Goal: Transaction & Acquisition: Obtain resource

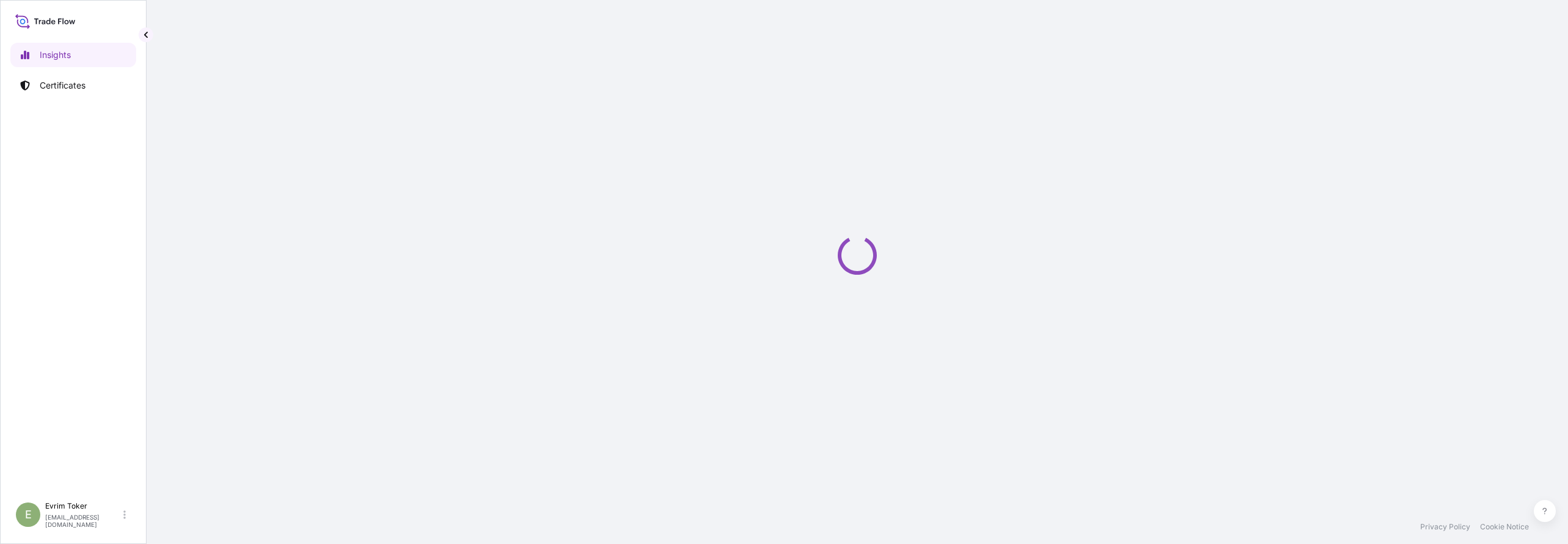
select select "2025"
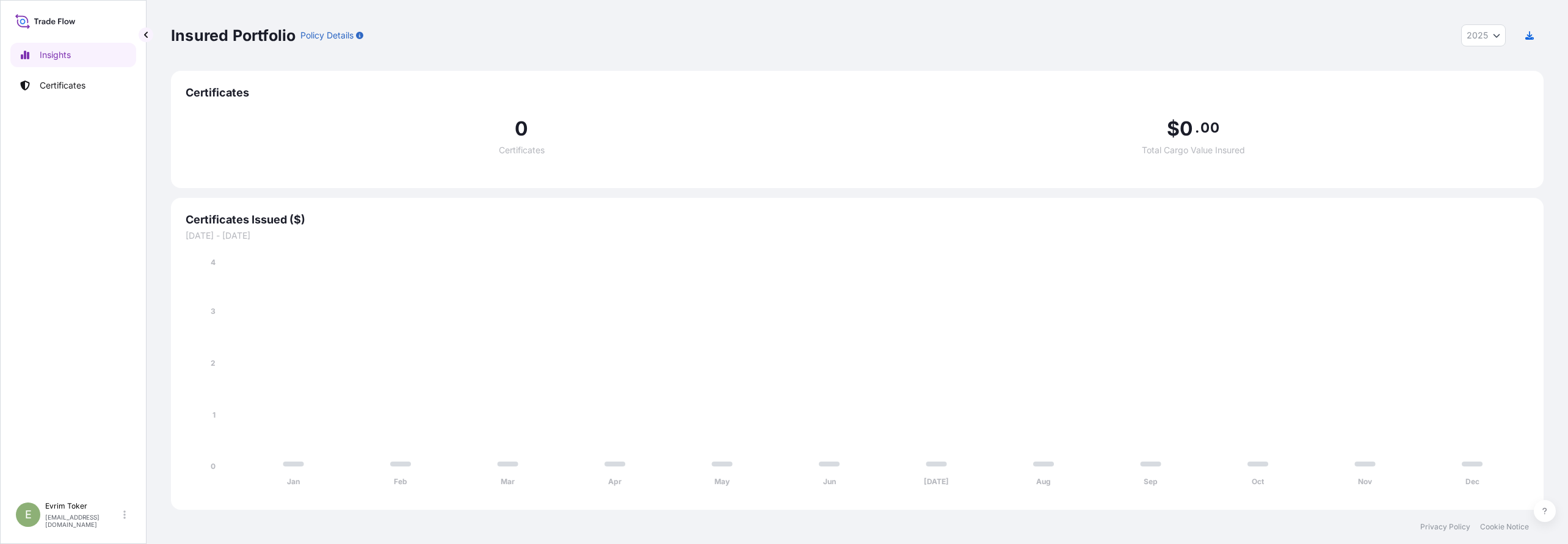
click at [215, 87] on span "Certificates" at bounding box center [857, 92] width 1344 height 15
click at [229, 88] on span "Certificates" at bounding box center [857, 92] width 1344 height 15
click at [224, 100] on div "0 Certificates $ 0 . 00 Total Cargo Value Insured" at bounding box center [857, 137] width 1344 height 74
click at [220, 89] on span "Certificates" at bounding box center [857, 92] width 1344 height 15
click at [218, 96] on span "Certificates" at bounding box center [857, 92] width 1344 height 15
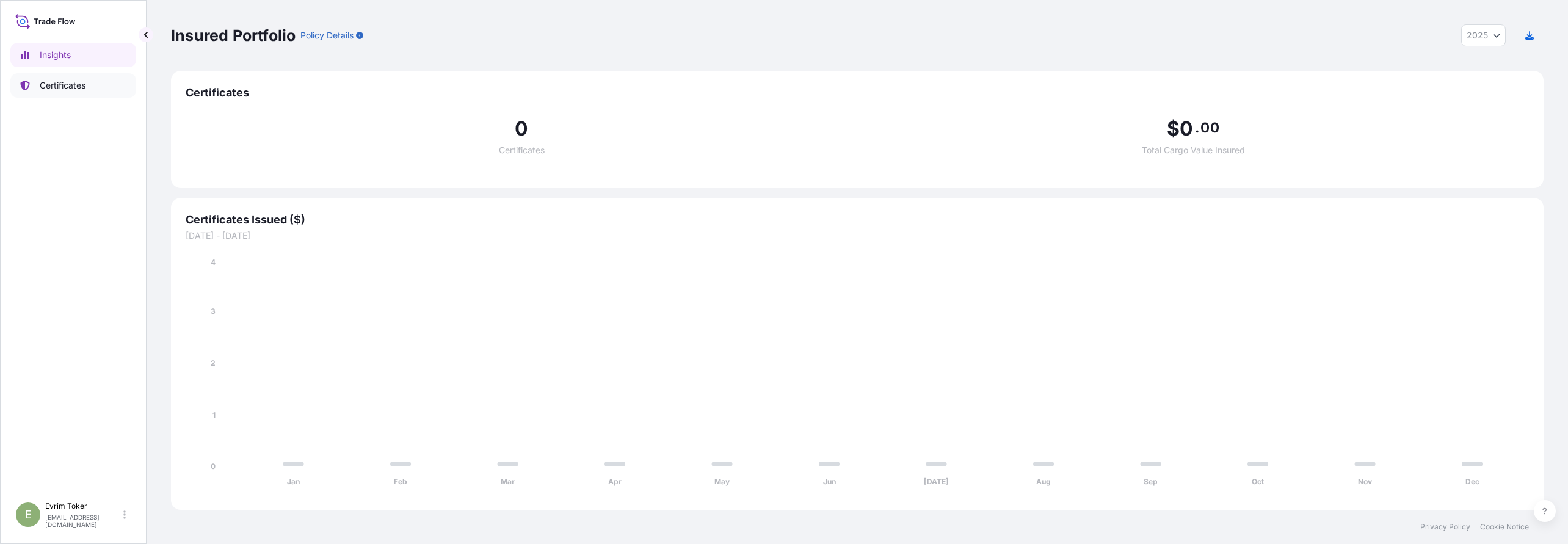
click at [70, 90] on p "Certificates" at bounding box center [62, 85] width 46 height 12
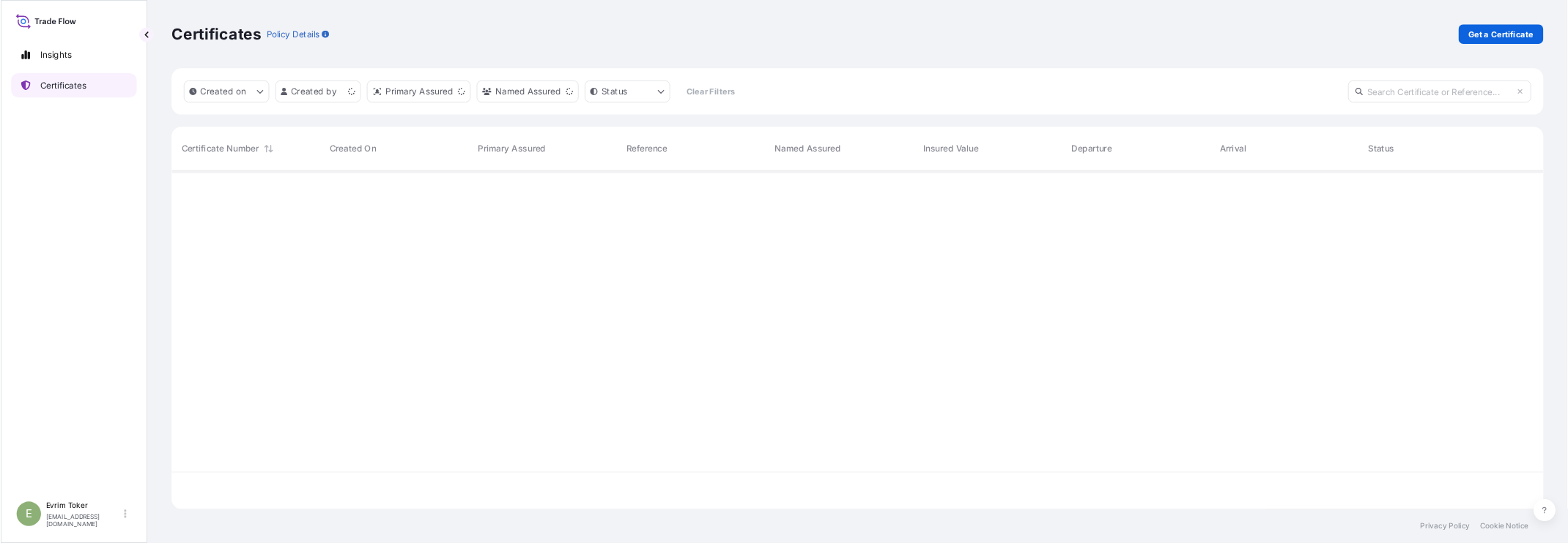
scroll to position [398, 1630]
click at [85, 103] on p "Certificates" at bounding box center [75, 102] width 55 height 15
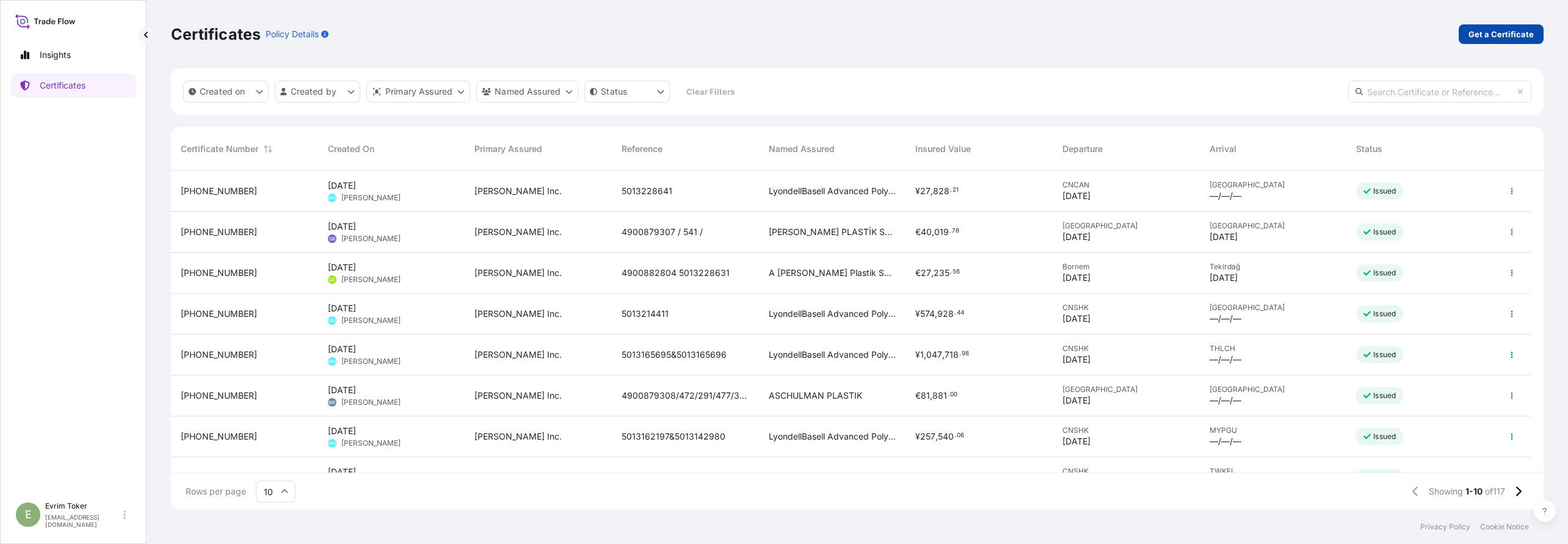
click at [1493, 31] on p "Get a Certificate" at bounding box center [1501, 34] width 65 height 12
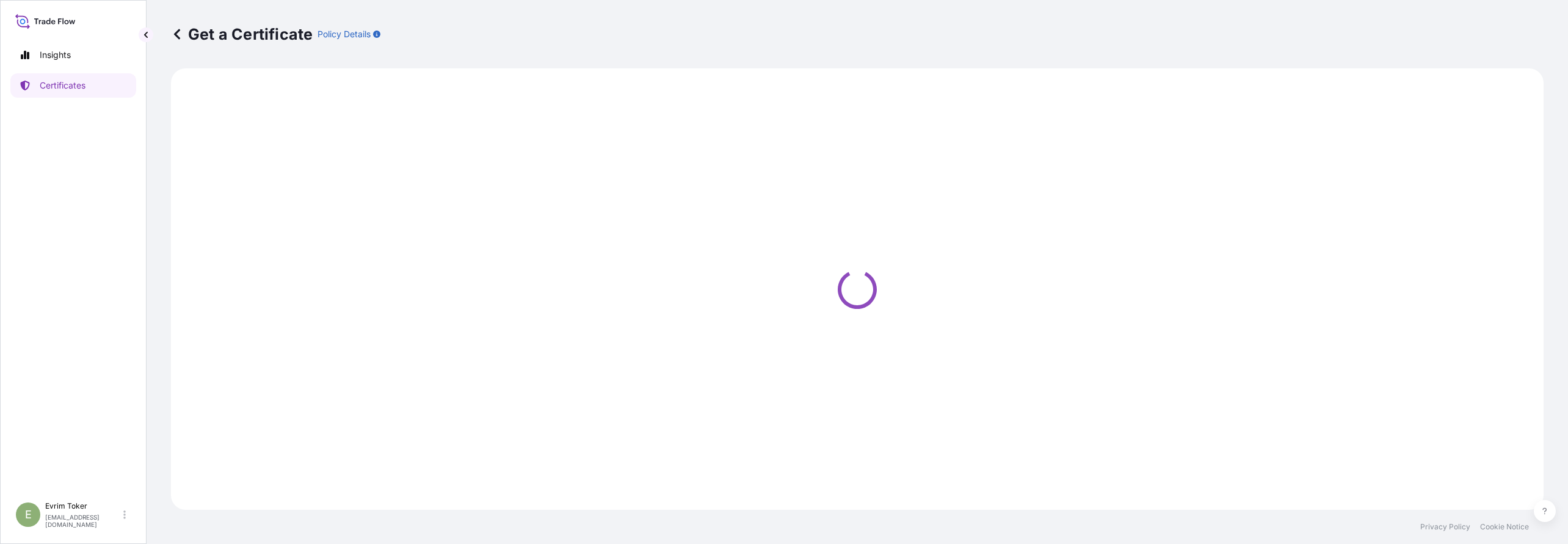
select select "Sea"
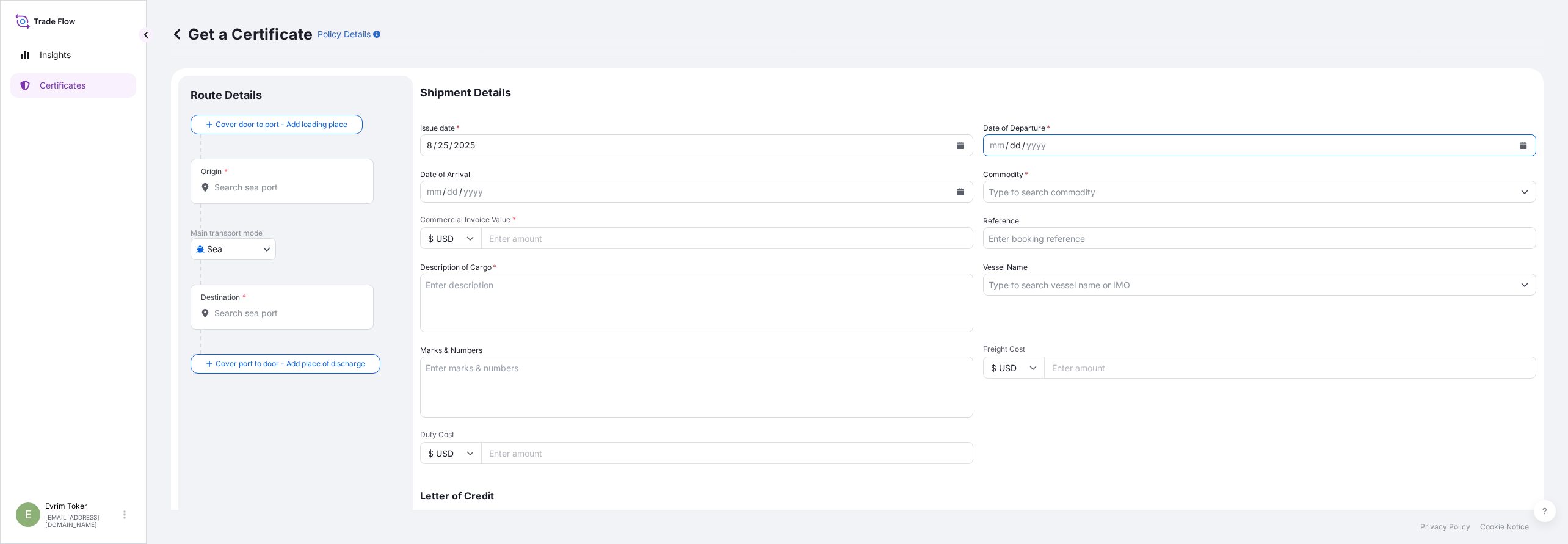
click at [1010, 143] on div "dd" at bounding box center [1016, 145] width 14 height 15
click at [1521, 132] on div "Date of Departure * mm / dd / yyyy" at bounding box center [1260, 139] width 553 height 34
click at [1514, 137] on button "Calendar" at bounding box center [1524, 145] width 20 height 20
click at [1066, 290] on div "20" at bounding box center [1068, 295] width 22 height 22
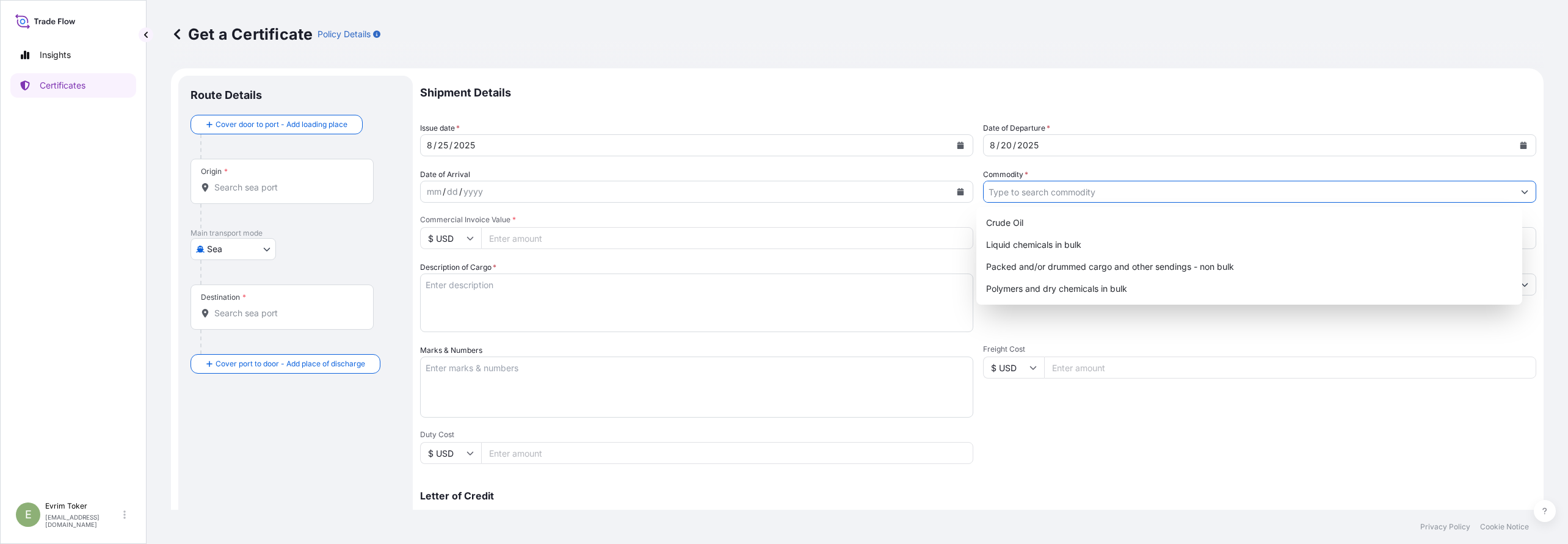
click at [1057, 191] on input "Commodity *" at bounding box center [1249, 192] width 530 height 22
click at [1050, 198] on input "Commodity *" at bounding box center [1249, 192] width 530 height 22
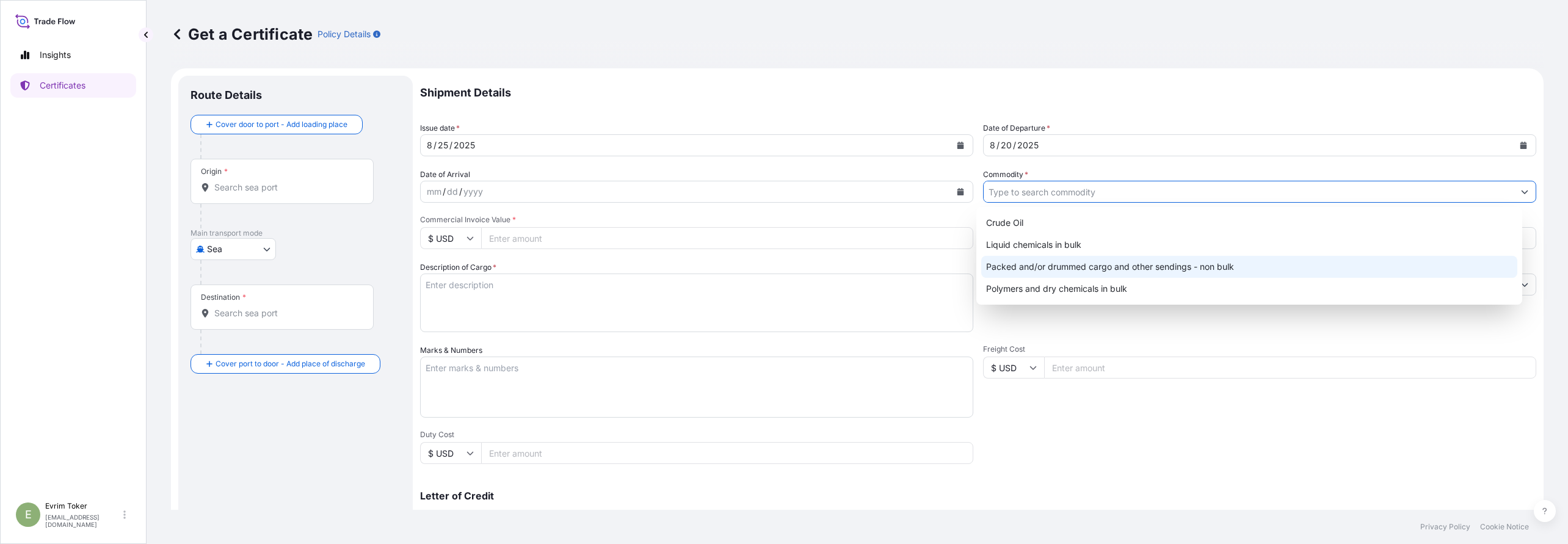
click at [1028, 269] on div "Packed and/or drummed cargo and other sendings - non bulk" at bounding box center [1249, 267] width 535 height 22
type input "Packed and/or drummed cargo and other sendings - non bulk"
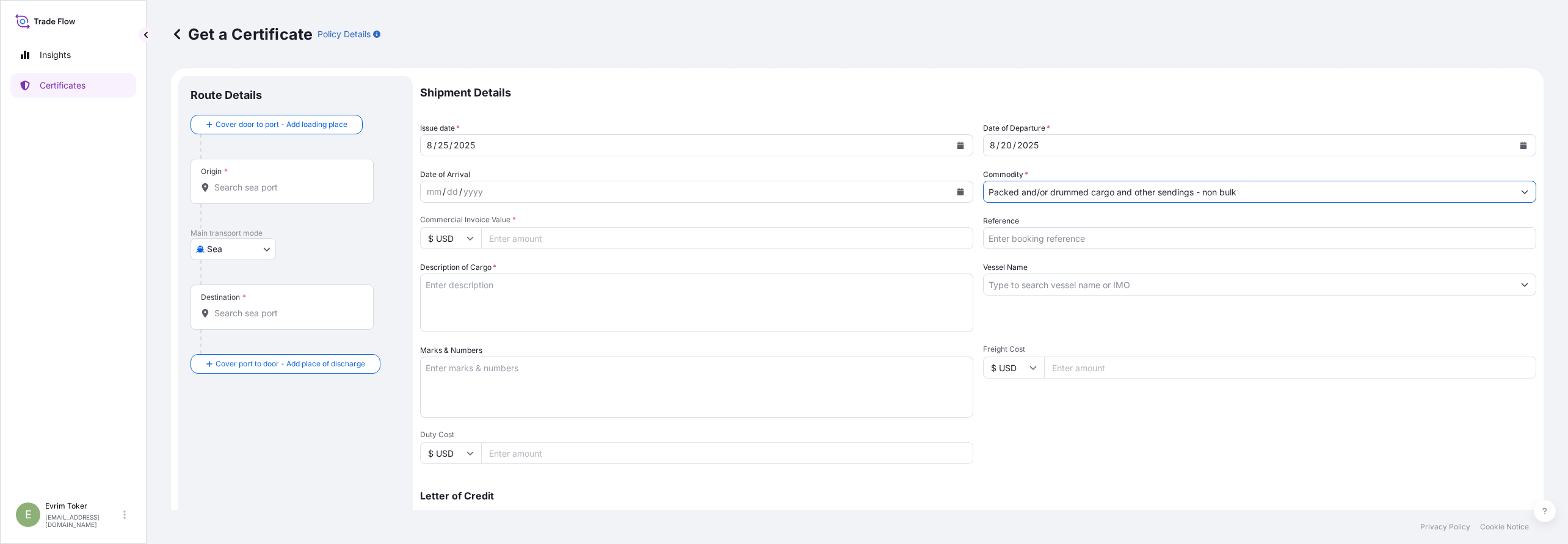
click at [465, 194] on div "yyyy" at bounding box center [474, 191] width 22 height 15
click at [954, 187] on button "Calendar" at bounding box center [960, 192] width 20 height 20
click at [456, 357] on div "25" at bounding box center [465, 364] width 22 height 22
click at [235, 138] on div at bounding box center [301, 146] width 200 height 25
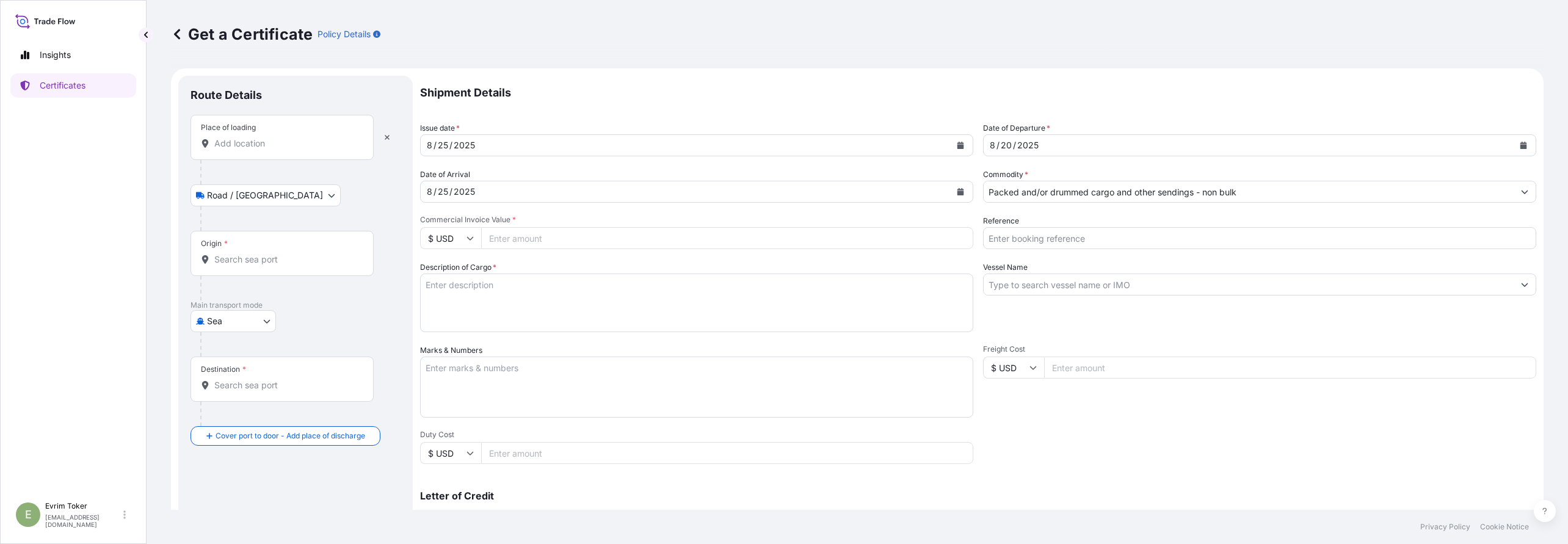
click at [260, 118] on div "Place of loading" at bounding box center [282, 137] width 183 height 45
click at [260, 137] on input "Place of loading" at bounding box center [286, 143] width 144 height 12
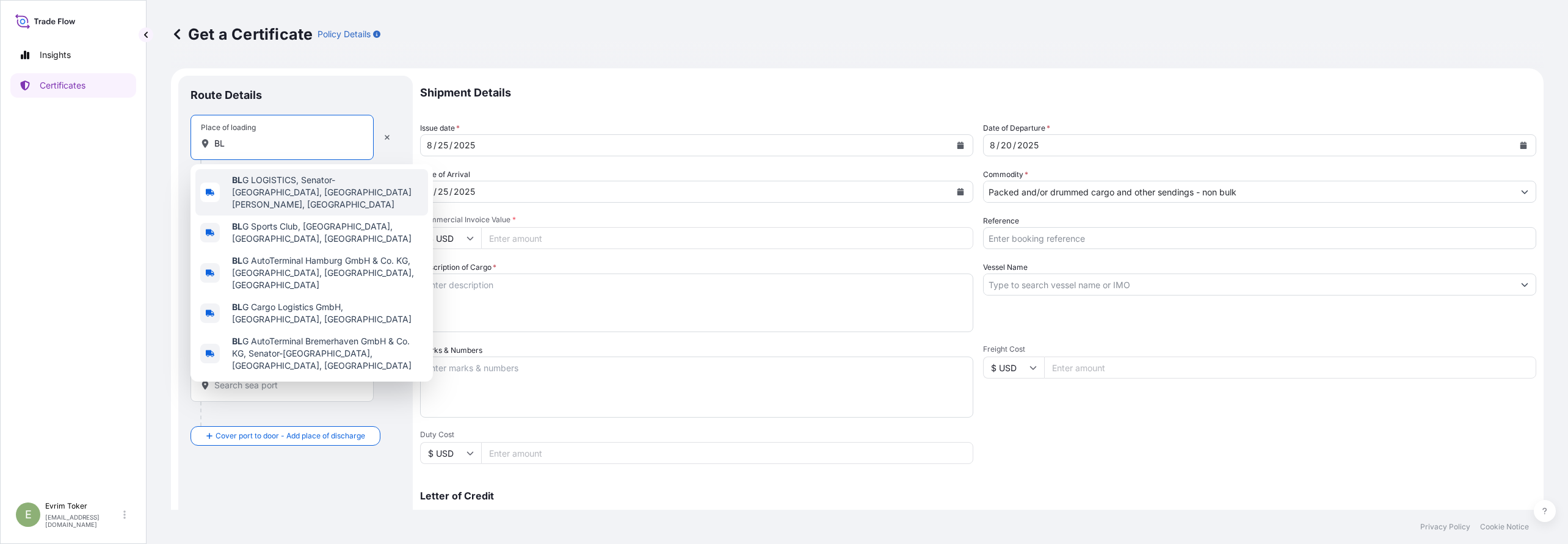
type input "B"
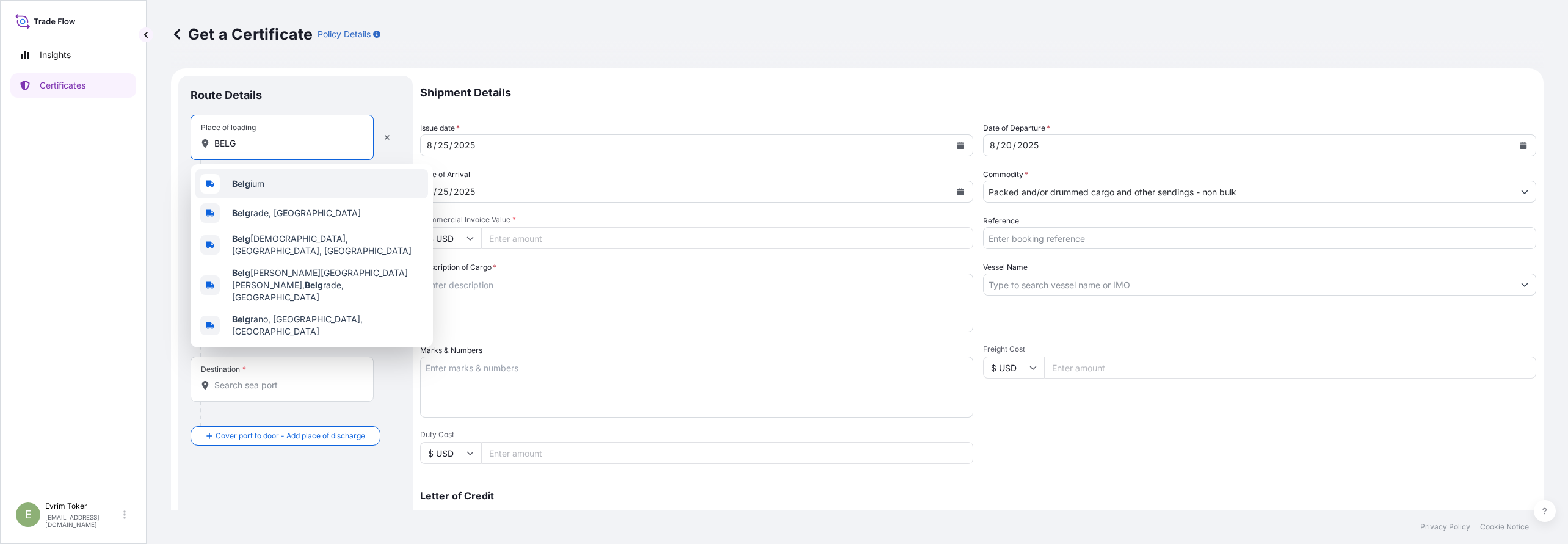
click at [254, 180] on span "Belg ium" at bounding box center [249, 184] width 33 height 12
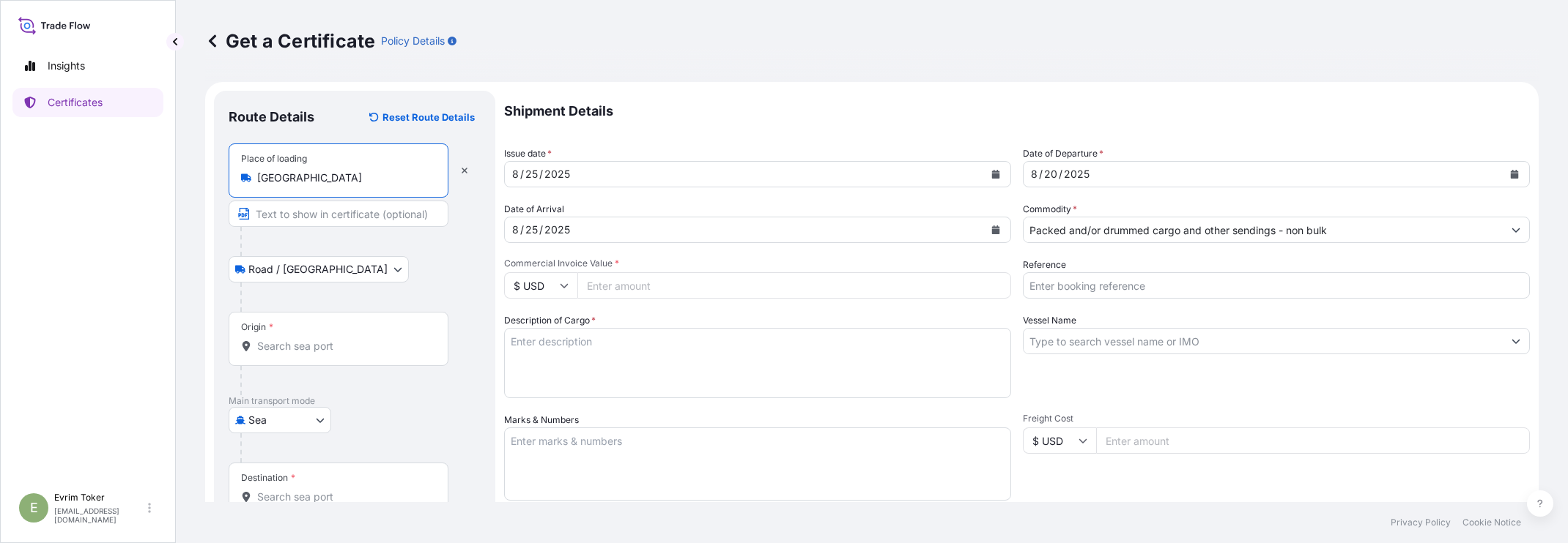
click at [319, 169] on div "Place of loading [GEOGRAPHIC_DATA]" at bounding box center [339, 170] width 220 height 54
click at [319, 171] on input "[GEOGRAPHIC_DATA]" at bounding box center [343, 178] width 173 height 15
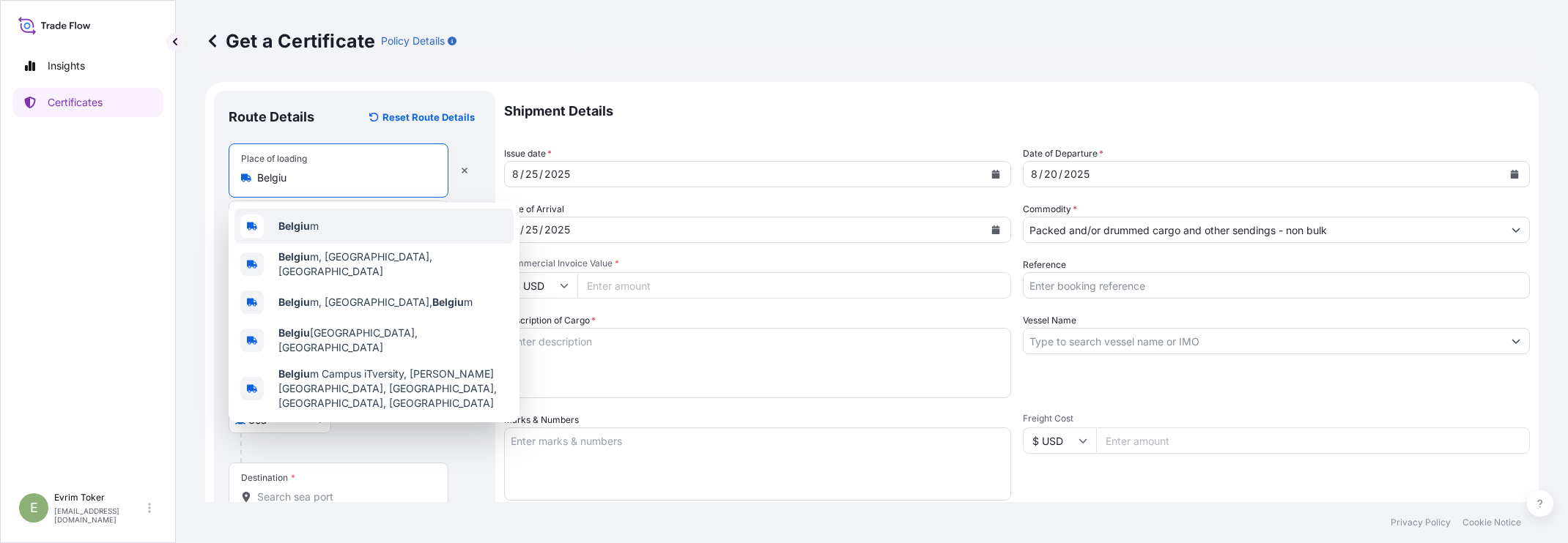
click at [297, 229] on b "Belgiu" at bounding box center [294, 226] width 31 height 12
type input "[GEOGRAPHIC_DATA]"
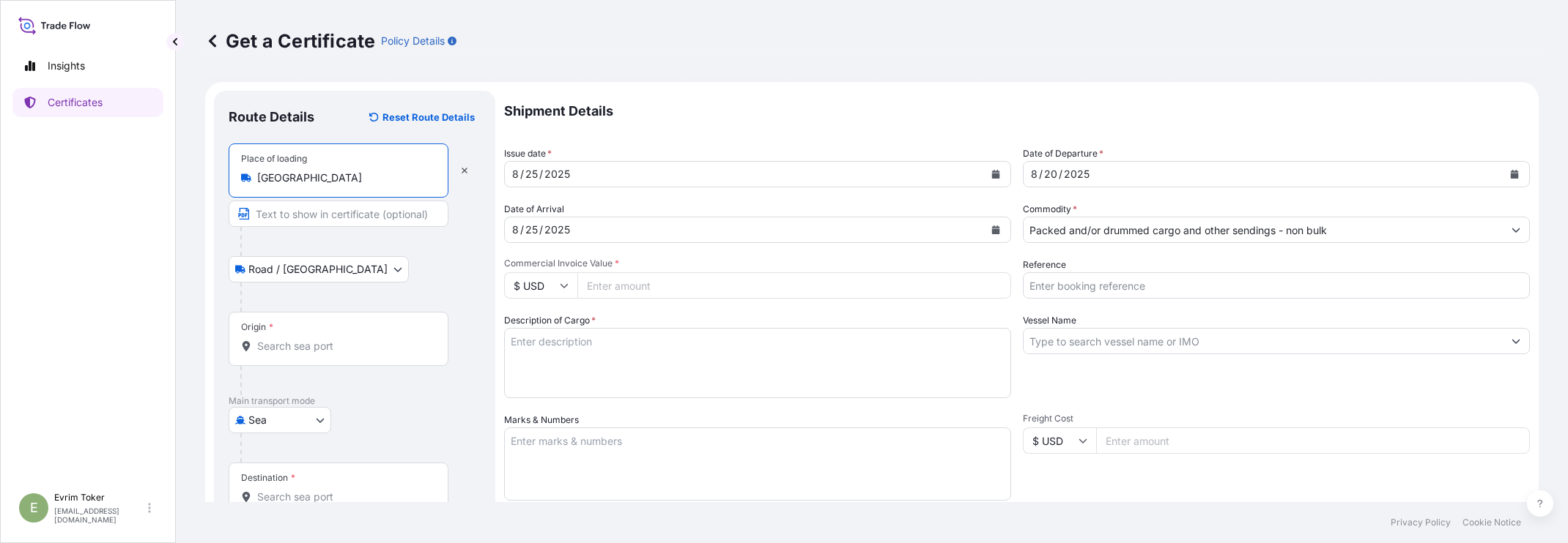
click at [300, 180] on input "[GEOGRAPHIC_DATA]" at bounding box center [343, 178] width 173 height 15
click at [293, 350] on input "Origin *" at bounding box center [343, 346] width 173 height 15
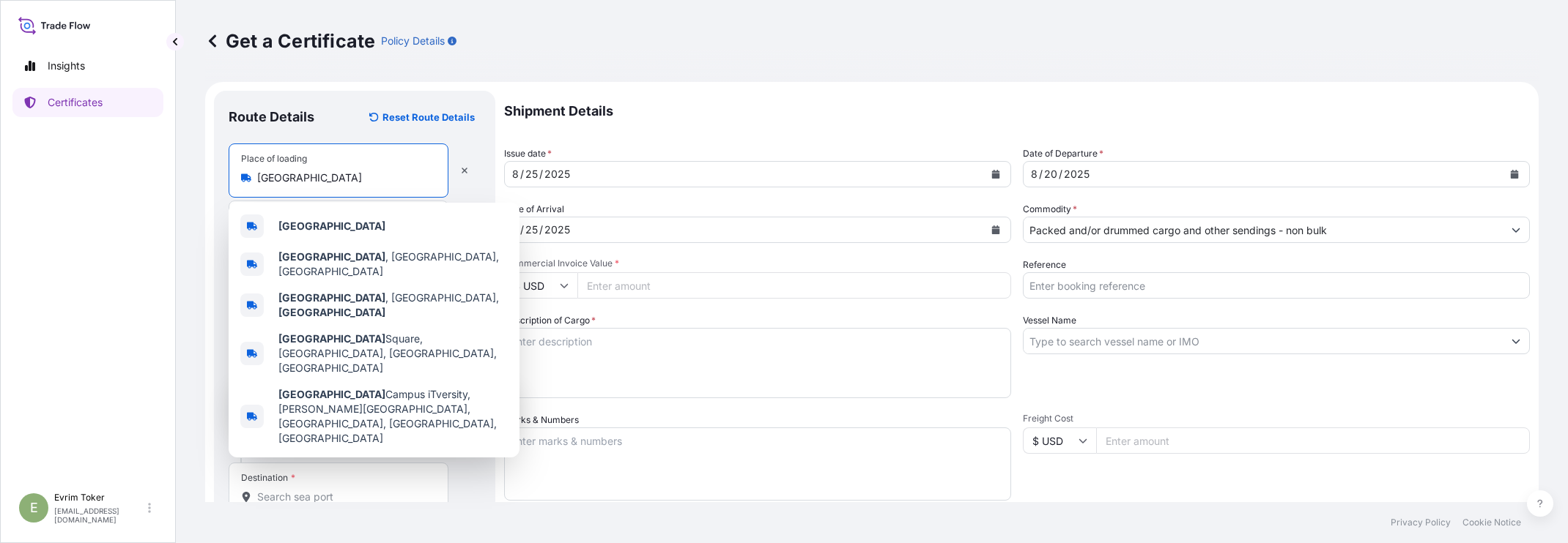
click at [336, 173] on input "[GEOGRAPHIC_DATA]" at bounding box center [343, 178] width 173 height 15
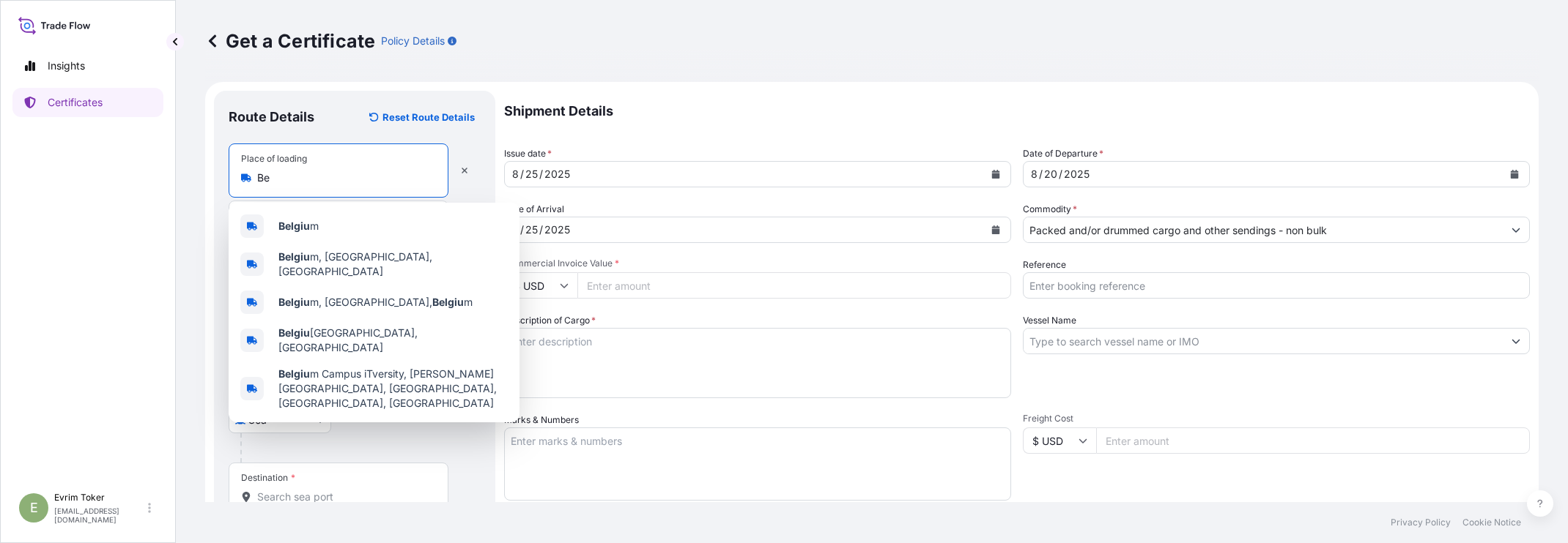
type input "B"
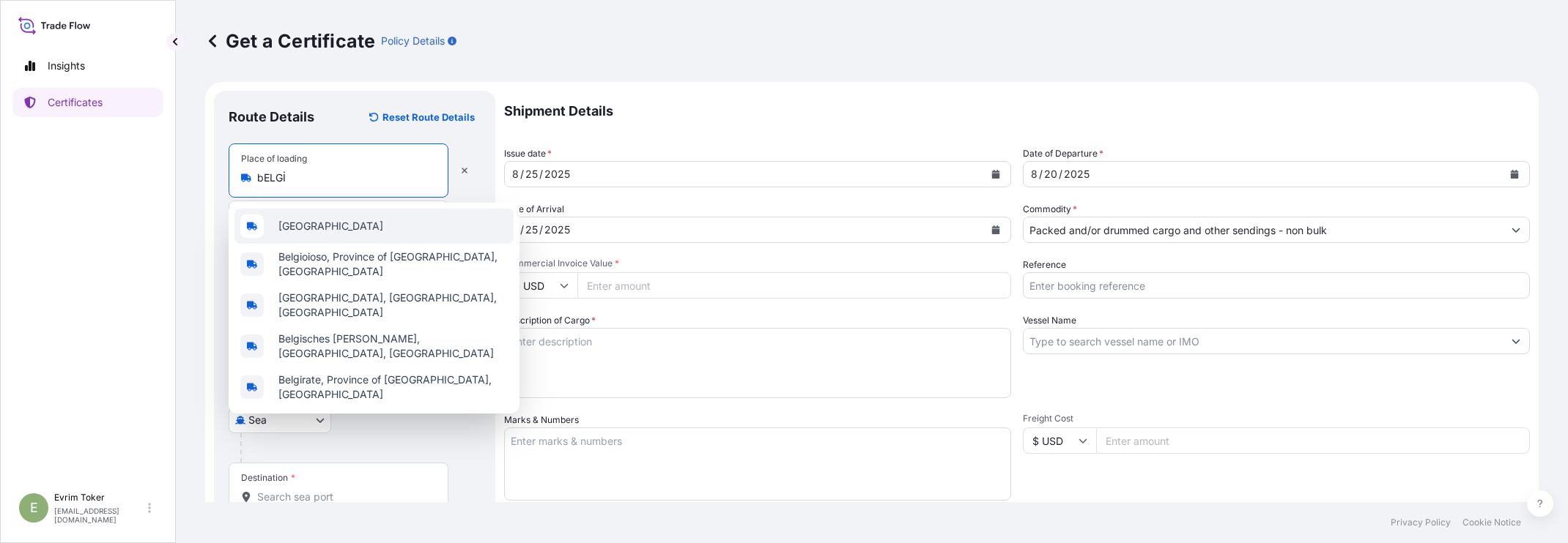
click at [295, 223] on span "[GEOGRAPHIC_DATA]" at bounding box center [331, 226] width 105 height 15
type input "[GEOGRAPHIC_DATA]"
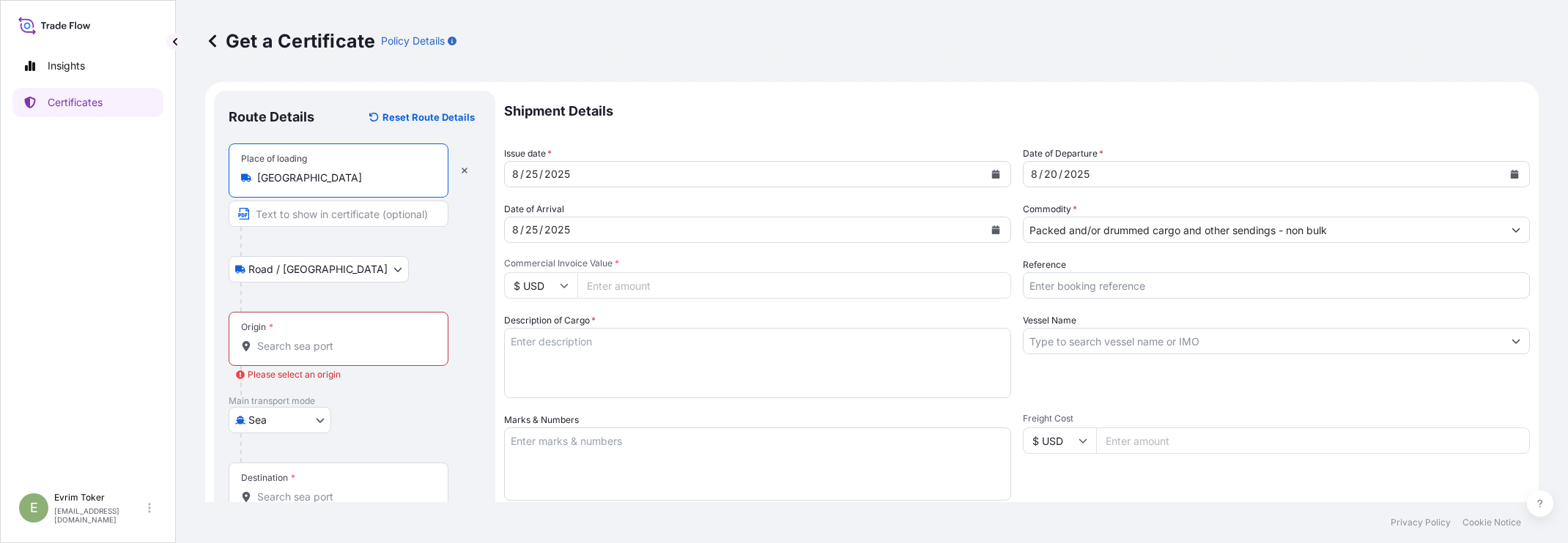
scroll to position [91, 0]
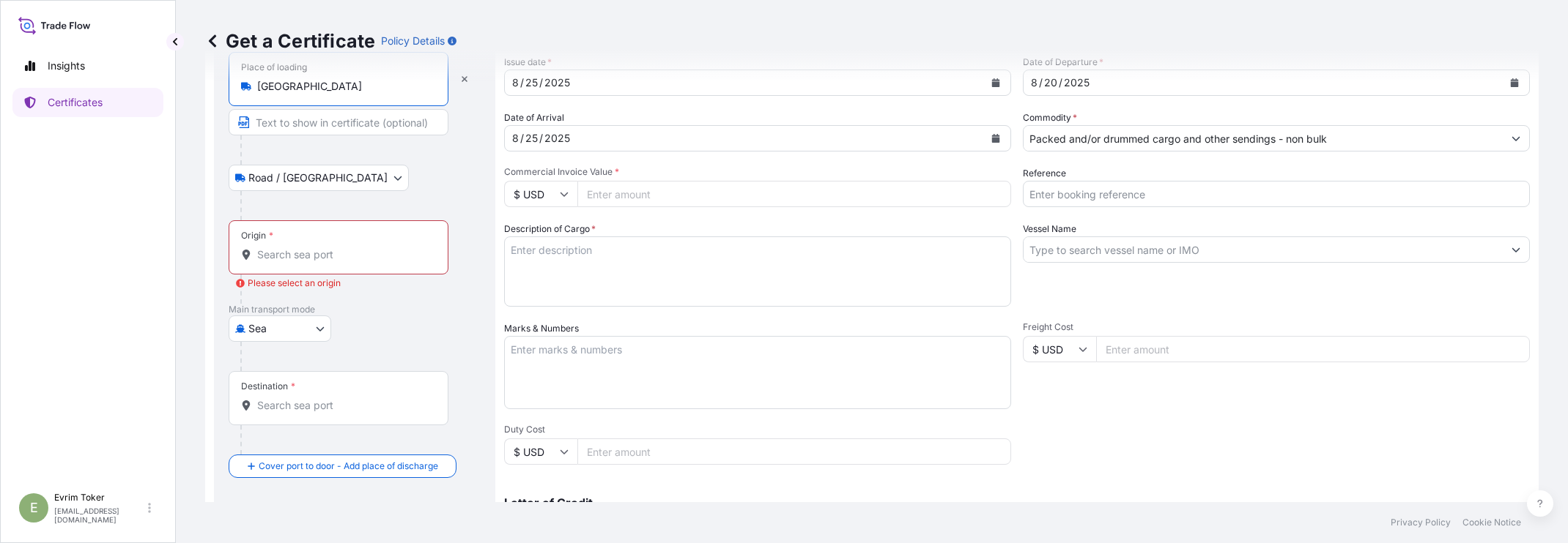
click at [297, 256] on input "Origin * Please select an origin" at bounding box center [343, 254] width 173 height 15
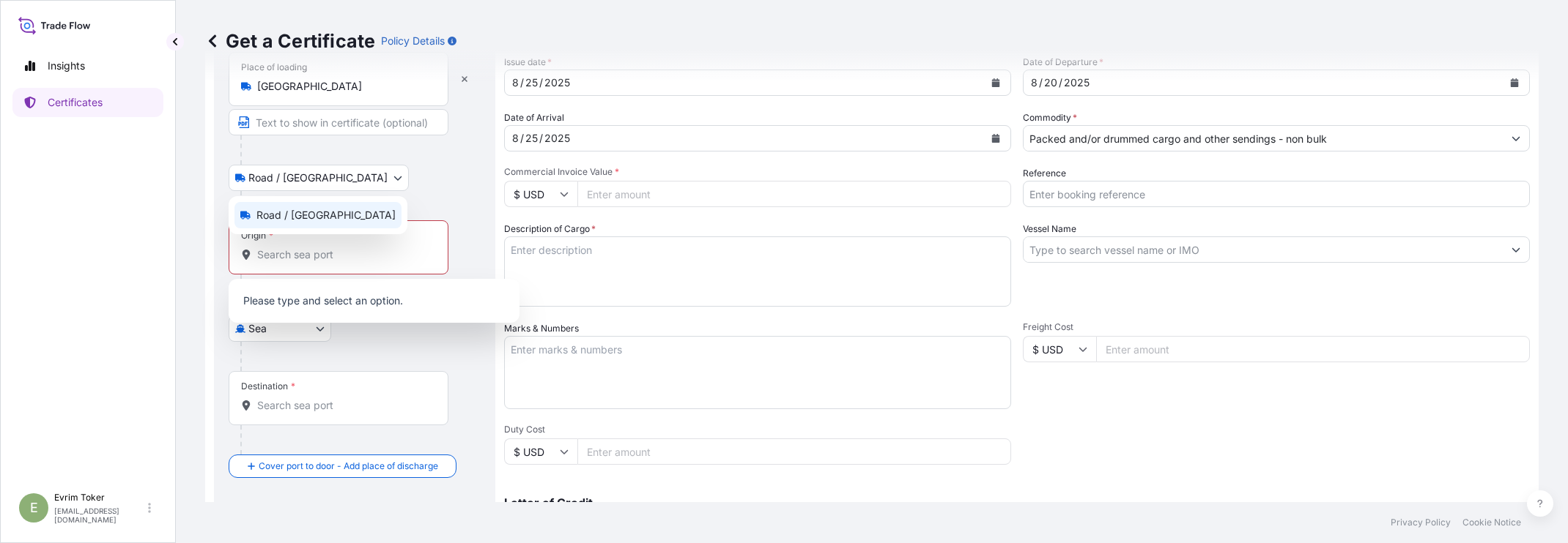
click at [315, 180] on body "Insights Certificates E Evrim Toker [EMAIL_ADDRESS][DOMAIN_NAME] Get a Certific…" at bounding box center [784, 272] width 1568 height 543
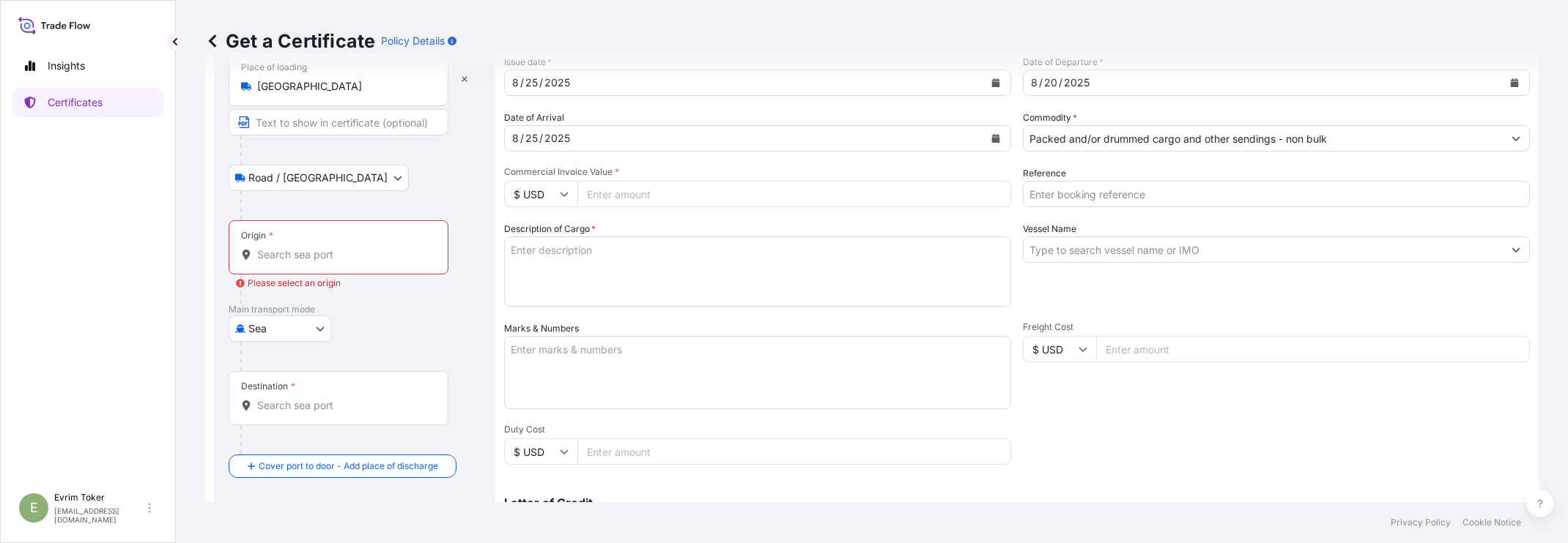
click at [272, 232] on span "*" at bounding box center [271, 236] width 5 height 12
click at [272, 247] on input "Origin * Please select an origin" at bounding box center [343, 254] width 173 height 15
click at [292, 227] on div "Origin *" at bounding box center [339, 247] width 220 height 54
click at [292, 247] on input "Origin * Please select an origin" at bounding box center [343, 254] width 173 height 15
click at [280, 322] on div "Please type and select an option." at bounding box center [374, 301] width 291 height 44
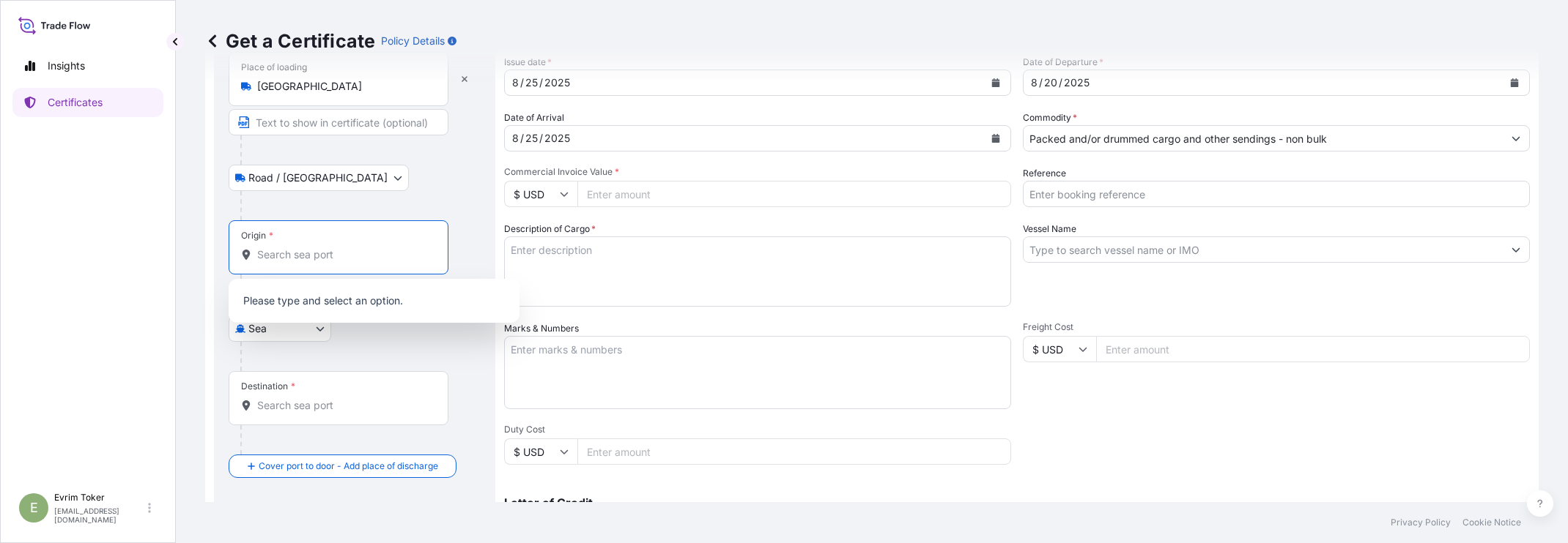
click at [279, 325] on body "Insights Certificates E Evrim Toker [EMAIL_ADDRESS][DOMAIN_NAME] Get a Certific…" at bounding box center [784, 272] width 1568 height 543
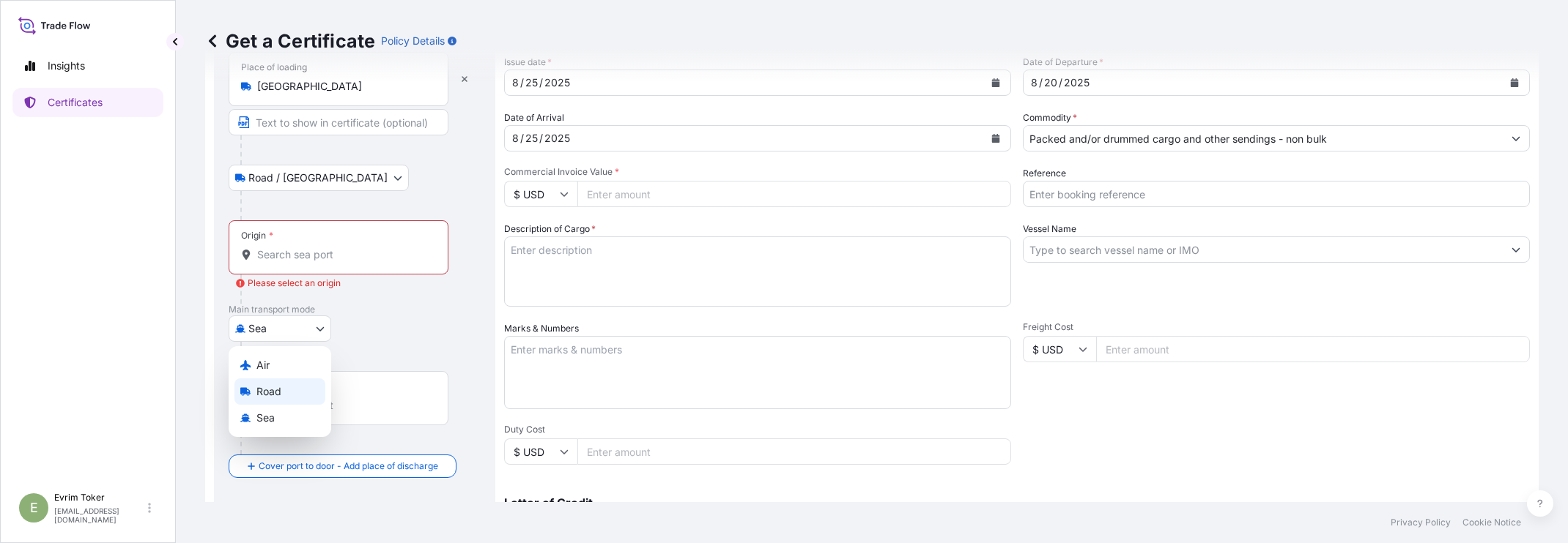
click at [279, 387] on span "Road" at bounding box center [269, 392] width 25 height 15
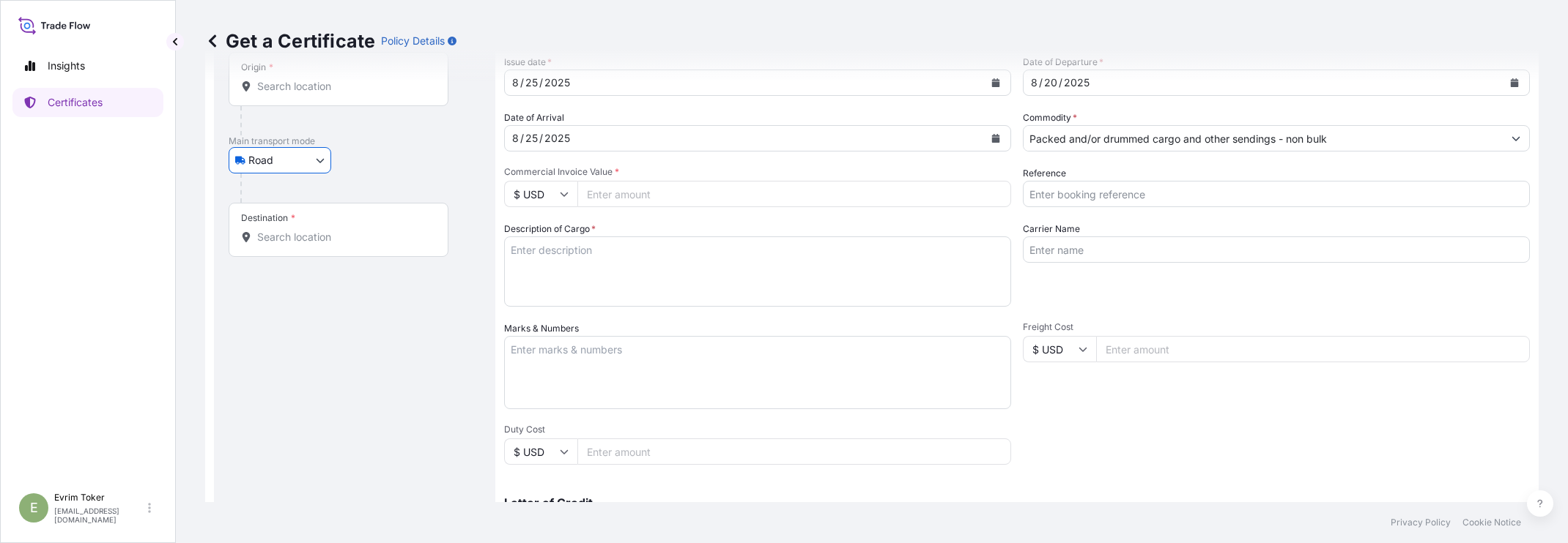
scroll to position [0, 0]
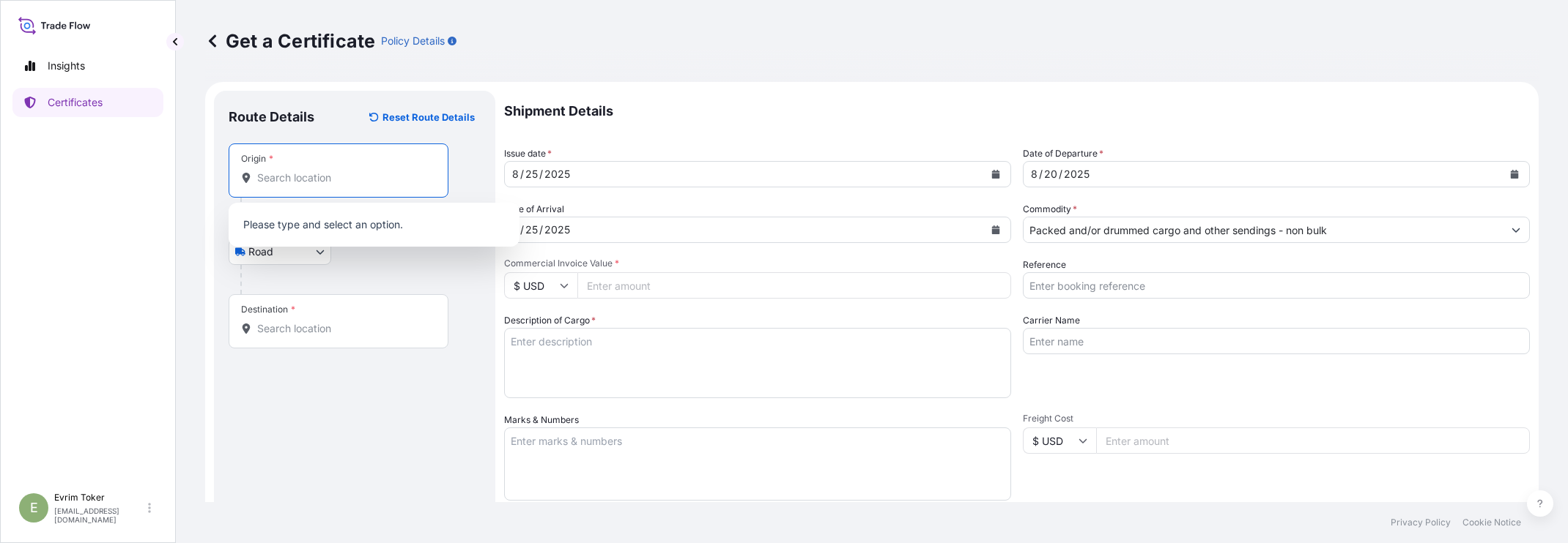
click at [299, 184] on input "Origin *" at bounding box center [343, 178] width 173 height 15
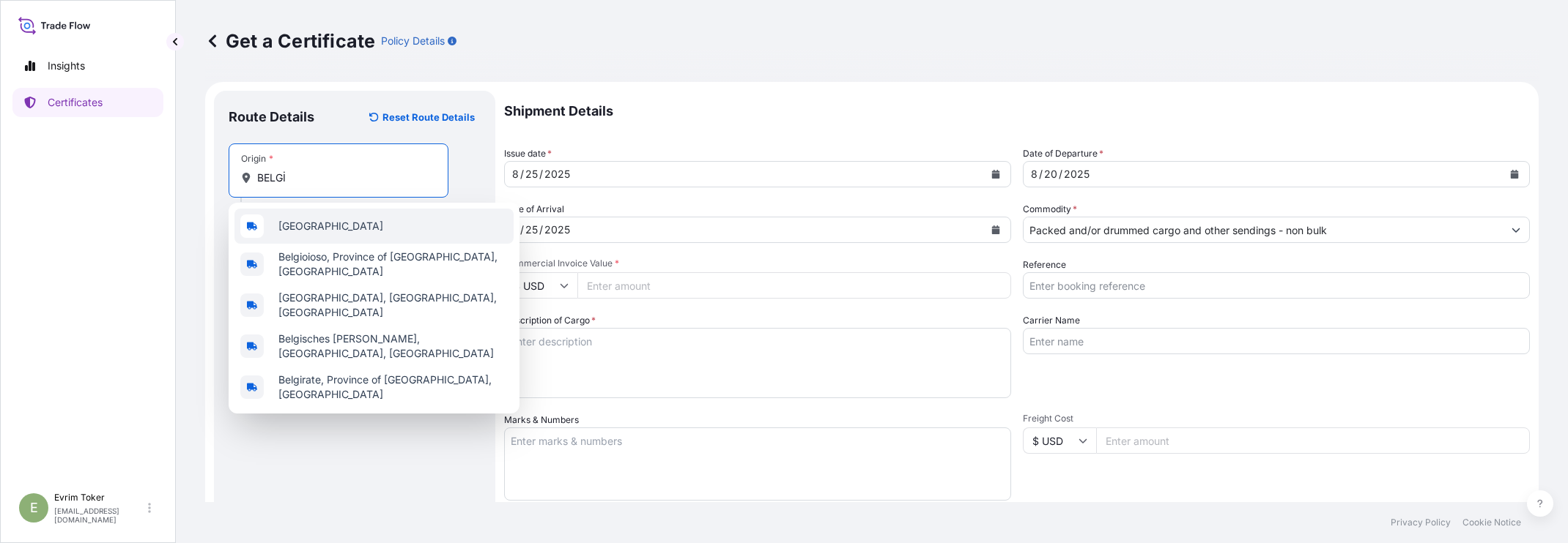
click at [306, 222] on span "[GEOGRAPHIC_DATA]" at bounding box center [331, 226] width 105 height 15
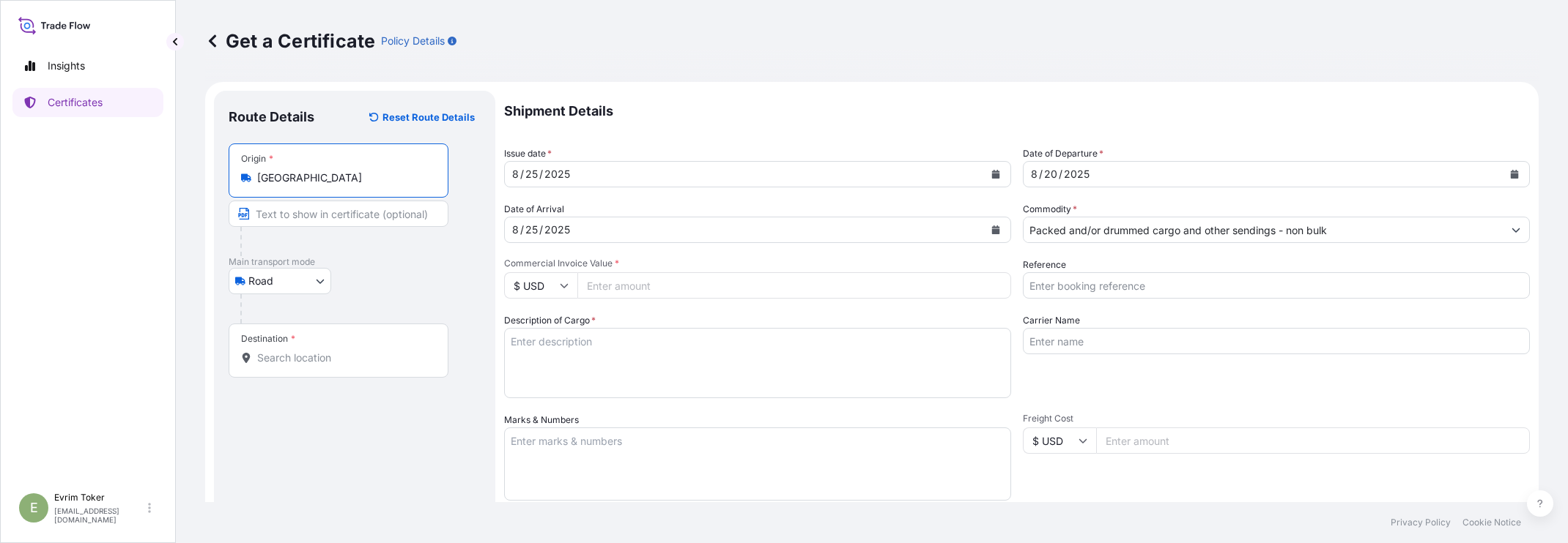
type input "[GEOGRAPHIC_DATA]"
click at [288, 364] on input "Destination *" at bounding box center [343, 358] width 173 height 15
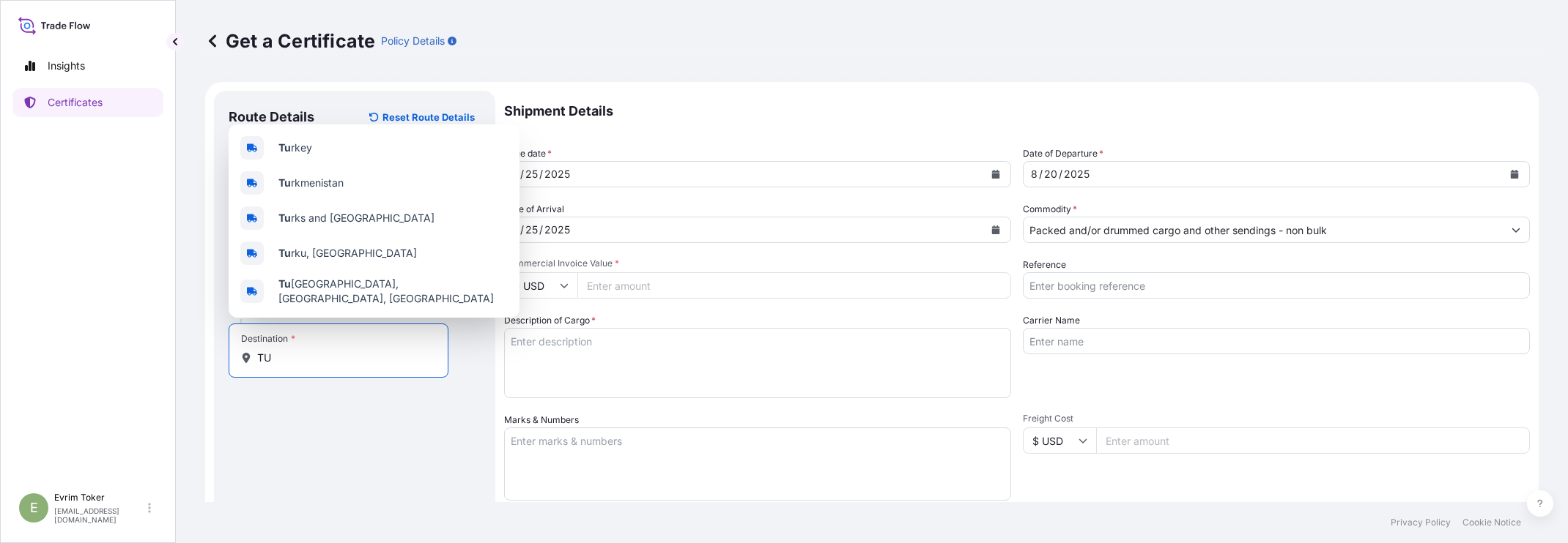
type input "T"
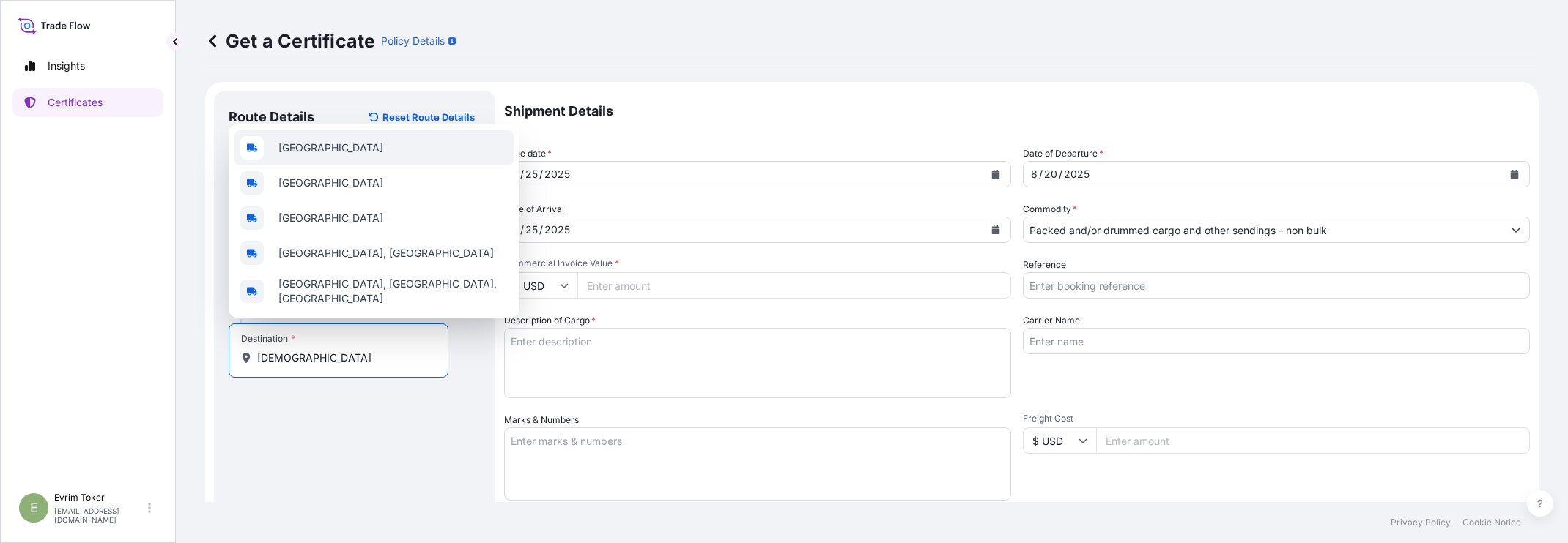
click at [306, 151] on span "[GEOGRAPHIC_DATA]" at bounding box center [331, 147] width 105 height 15
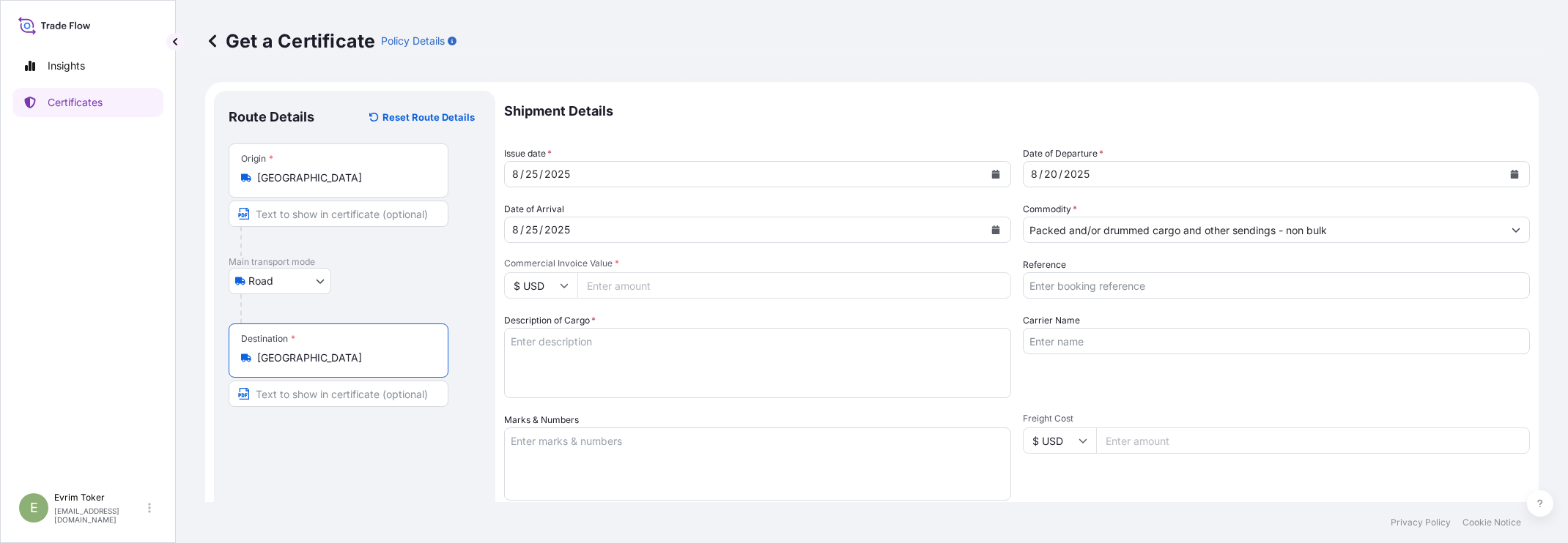
type input "[GEOGRAPHIC_DATA]"
click at [282, 361] on input "[GEOGRAPHIC_DATA]" at bounding box center [343, 358] width 173 height 15
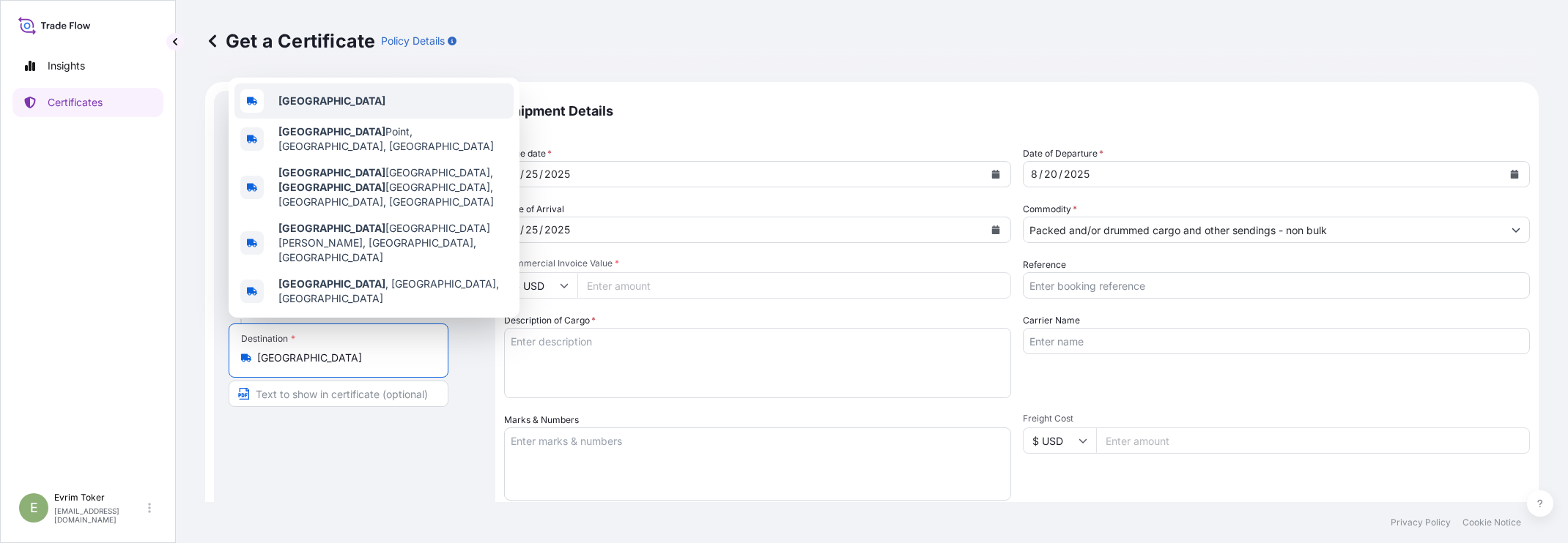
click at [293, 108] on span "[GEOGRAPHIC_DATA]" at bounding box center [332, 101] width 107 height 15
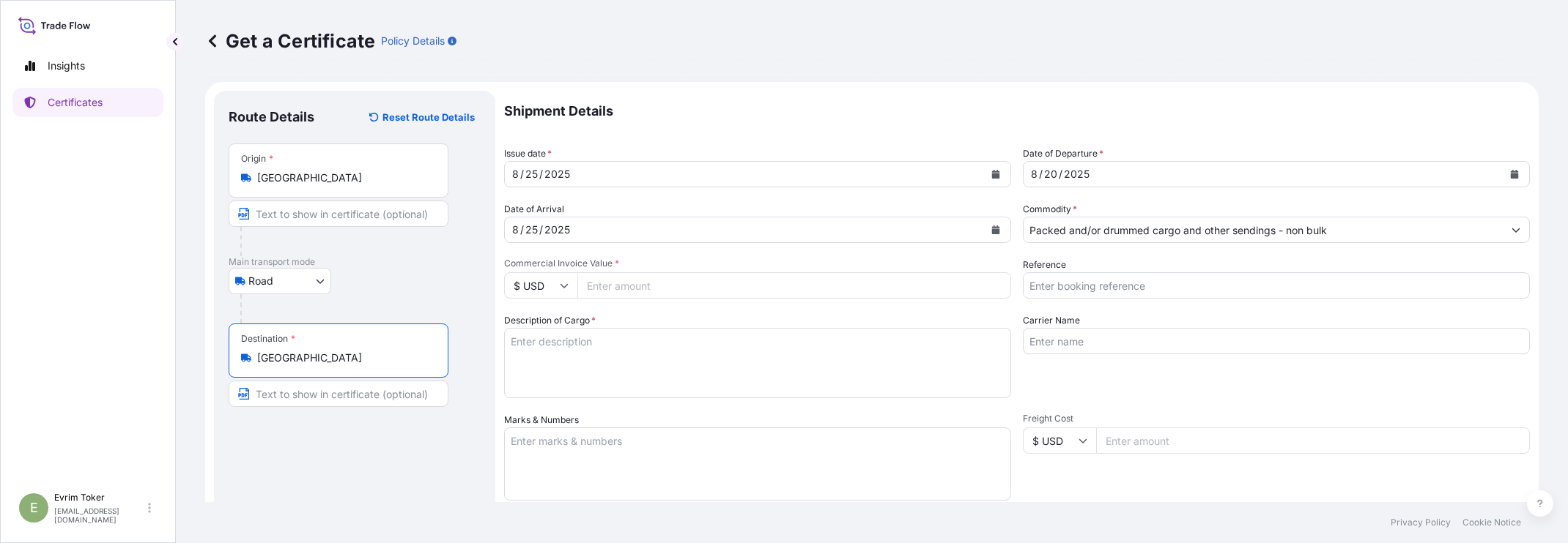
click at [560, 288] on icon at bounding box center [564, 285] width 9 height 9
click at [535, 321] on div "€ EUR" at bounding box center [540, 326] width 62 height 28
type input "€ EUR"
click at [613, 282] on input "Commercial Invoice Value *" at bounding box center [795, 286] width 434 height 27
click at [615, 280] on input "Commercial Invoice Value *" at bounding box center [795, 286] width 434 height 27
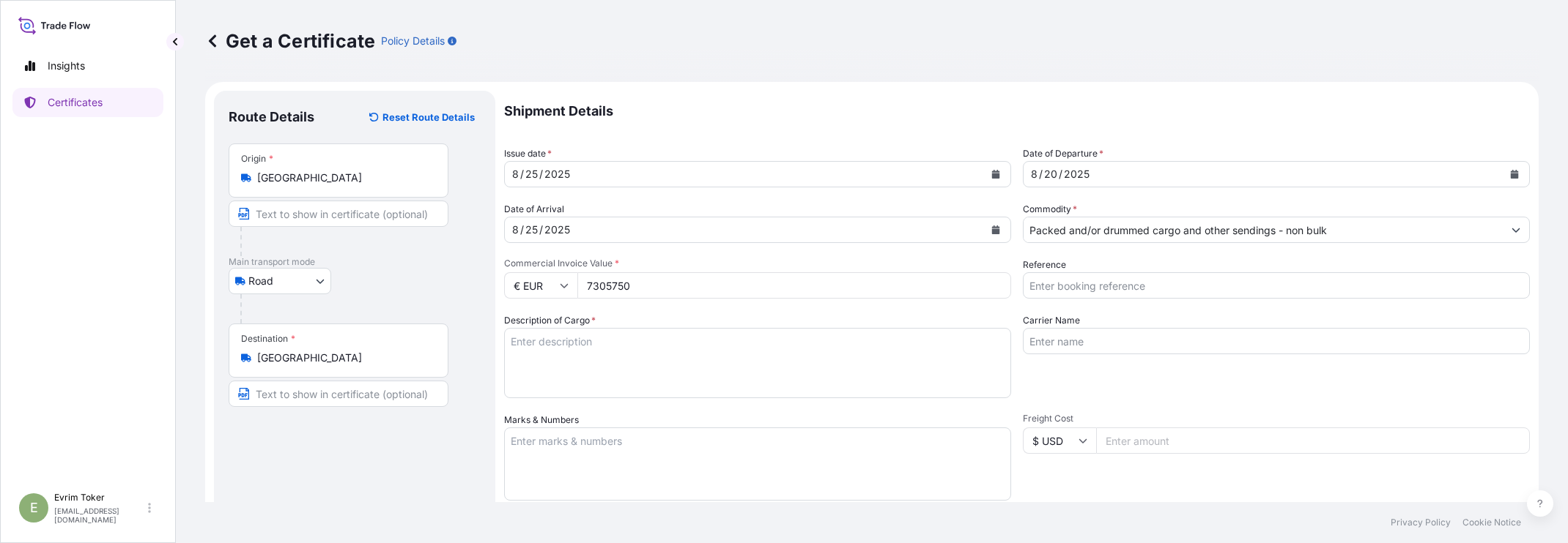
click at [645, 280] on input "7305750" at bounding box center [795, 286] width 434 height 27
type input "73057.50"
click at [564, 346] on textarea "Description of Cargo *" at bounding box center [758, 363] width 507 height 70
type textarea "2"
paste textarea "ABONMAN POLİÇE NO 572025127"
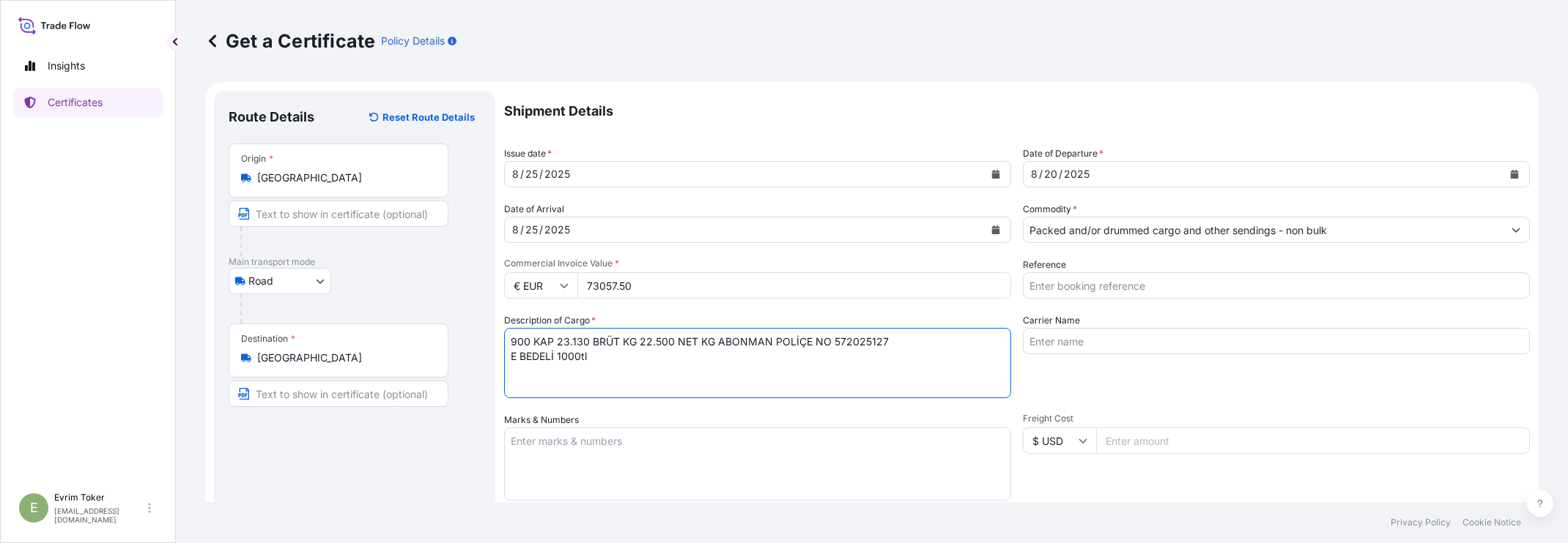
type textarea "900 KAP 23.130 BRÜT KG 22.500 NET KG ABONMAN POLİÇE NO 572025127 E BEDELİ 1000tl"
click at [1062, 343] on input "Carrier Name" at bounding box center [1276, 341] width 507 height 27
type input "81 fs 503"
click at [1086, 288] on input "Reference" at bounding box center [1276, 286] width 507 height 27
click at [1075, 286] on input "490088" at bounding box center [1276, 286] width 507 height 27
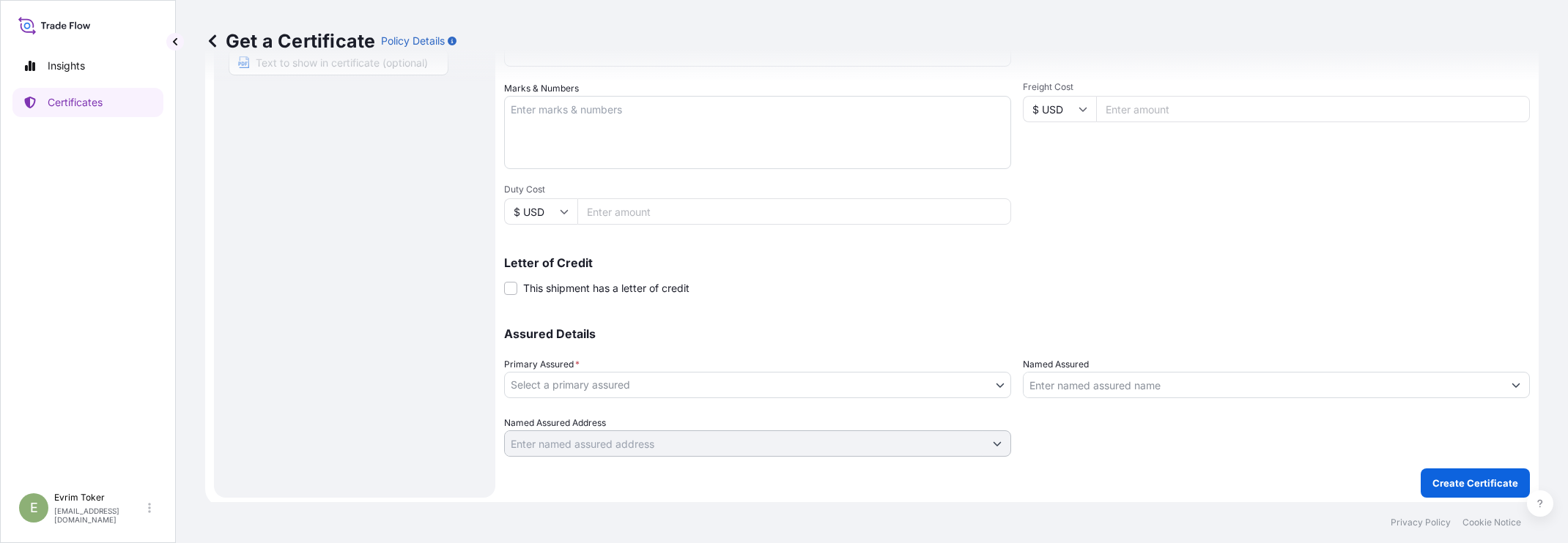
scroll to position [335, 0]
type input "4900876506"
click at [603, 286] on span "This shipment has a letter of credit" at bounding box center [606, 285] width 166 height 15
click at [504, 277] on input "This shipment has a letter of credit" at bounding box center [504, 277] width 0 height 0
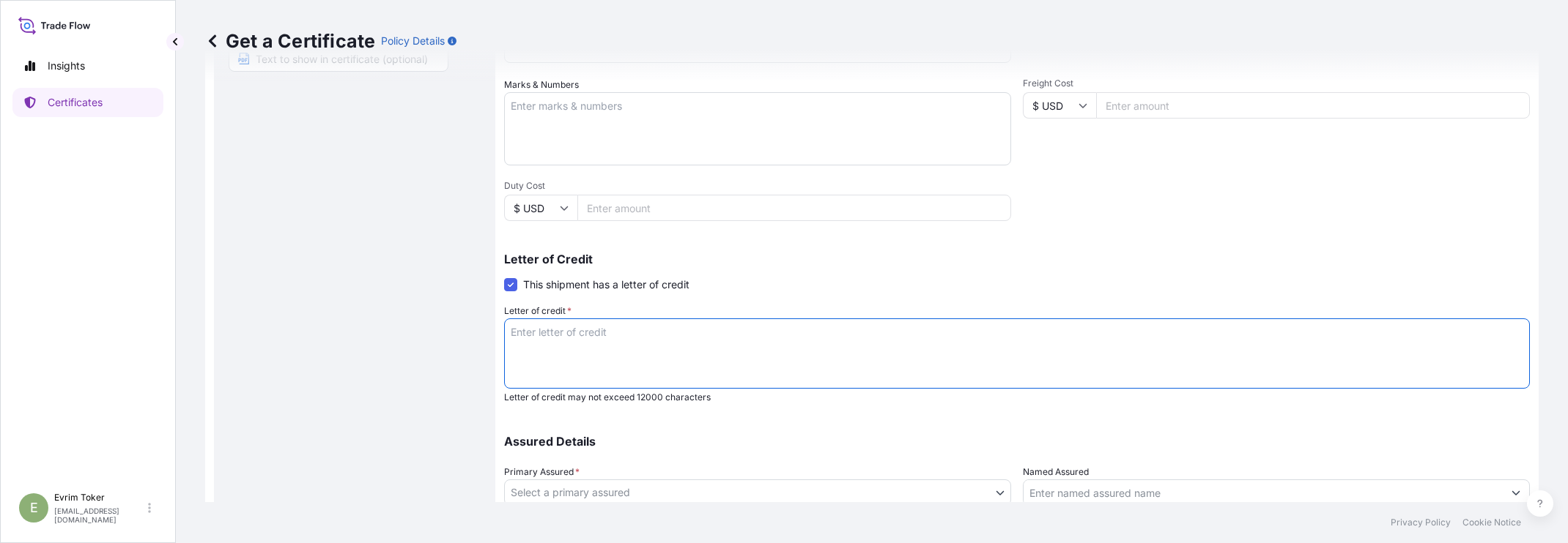
click at [575, 325] on textarea "Letter of credit *" at bounding box center [1017, 353] width 1026 height 70
click at [593, 281] on span "This shipment has a letter of credit" at bounding box center [606, 285] width 166 height 15
click at [504, 277] on input "This shipment has a letter of credit" at bounding box center [504, 277] width 0 height 0
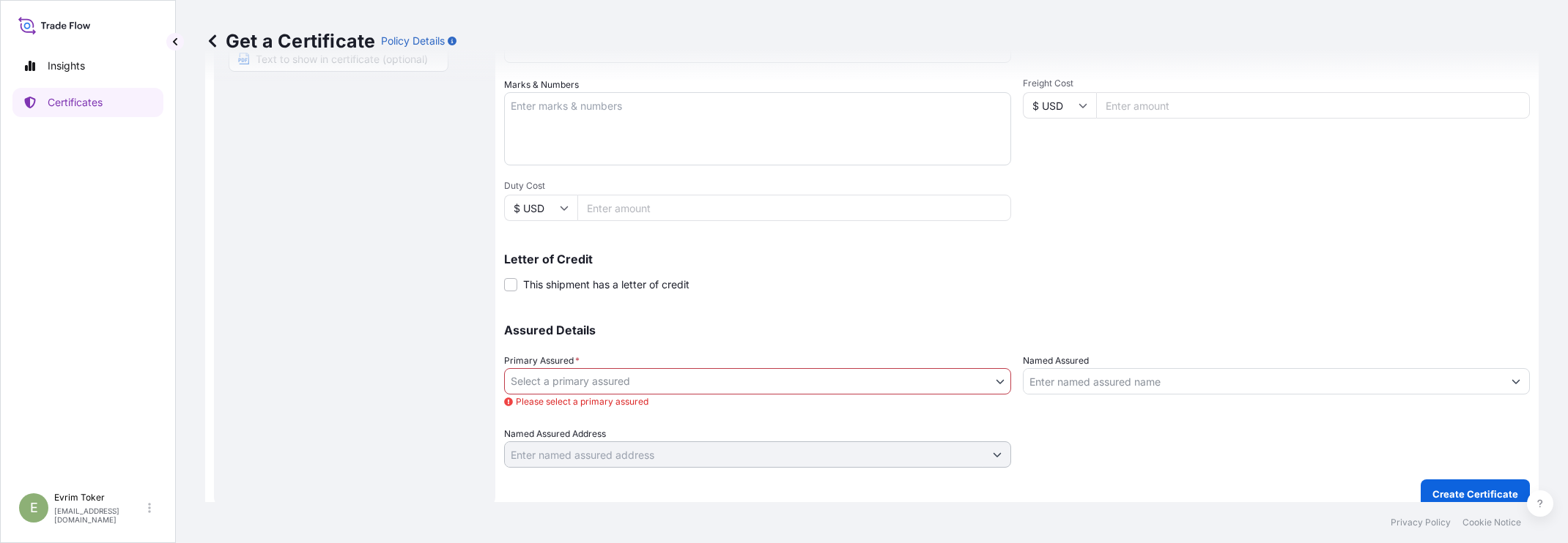
click at [593, 364] on div "Primary Assured * Select a primary assured Please select a primary assured" at bounding box center [758, 381] width 507 height 55
click at [663, 283] on span "This shipment has a letter of credit" at bounding box center [606, 285] width 166 height 15
click at [504, 277] on input "This shipment has a letter of credit" at bounding box center [504, 277] width 0 height 0
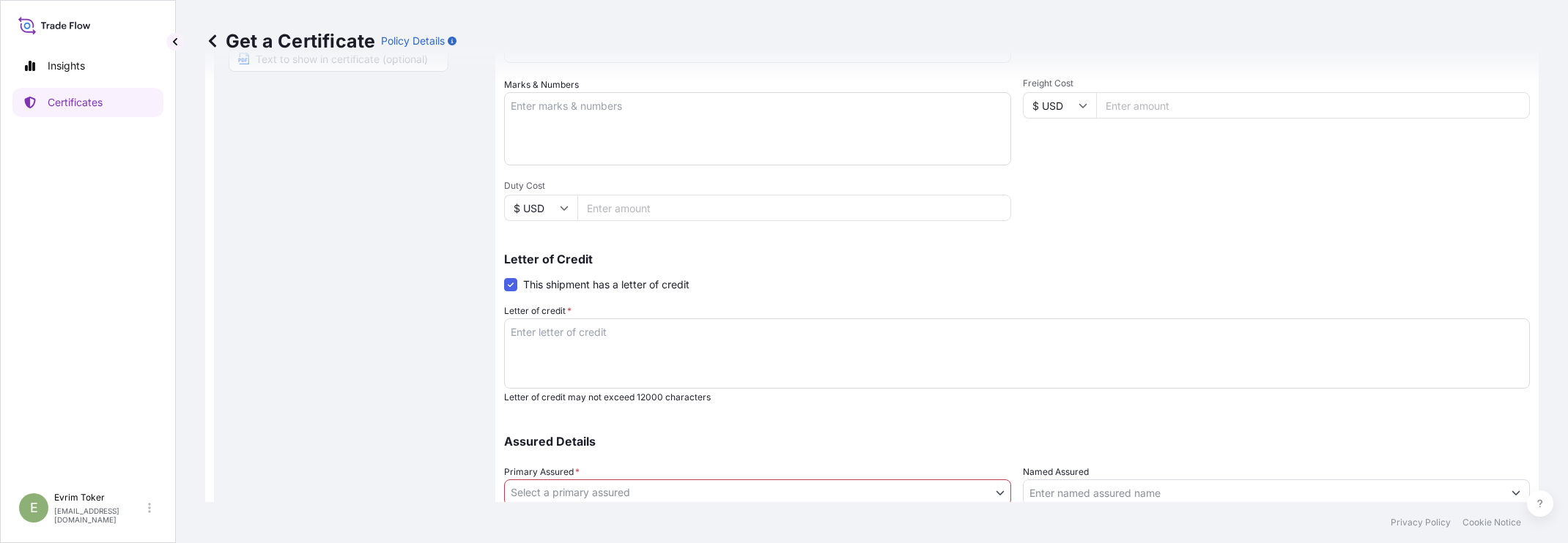
click at [681, 282] on span "This shipment has a letter of credit" at bounding box center [606, 285] width 166 height 15
click at [504, 277] on input "This shipment has a letter of credit" at bounding box center [504, 277] width 0 height 0
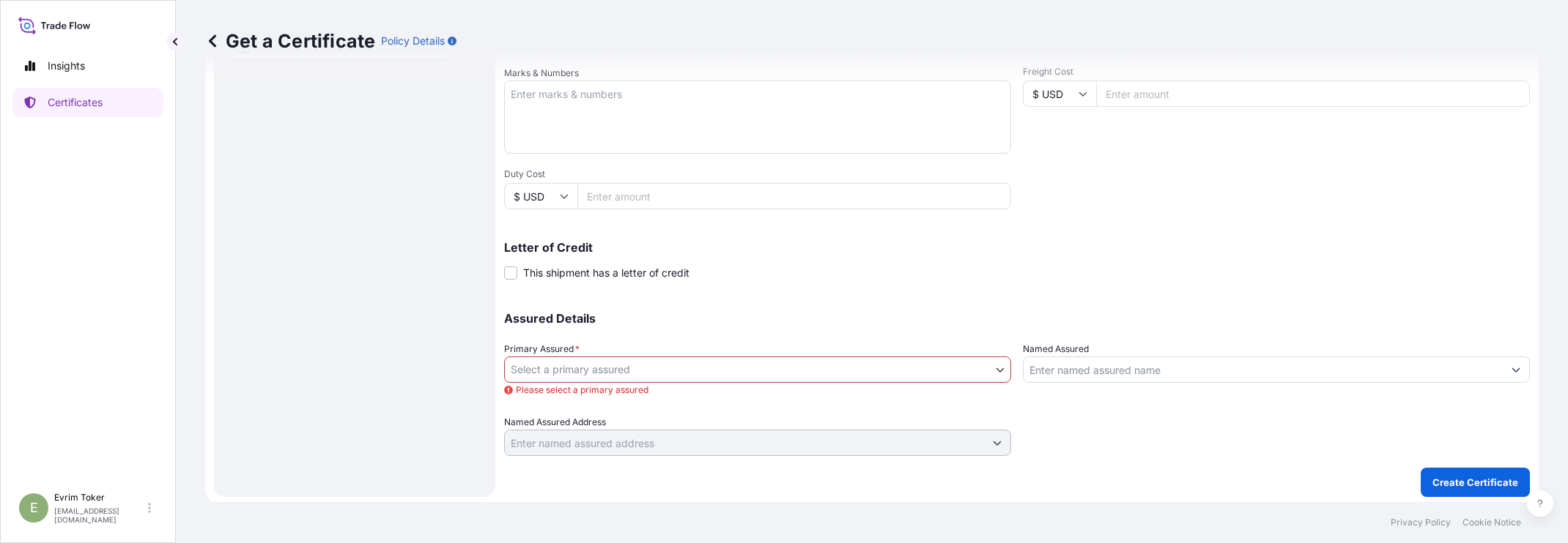
scroll to position [350, 0]
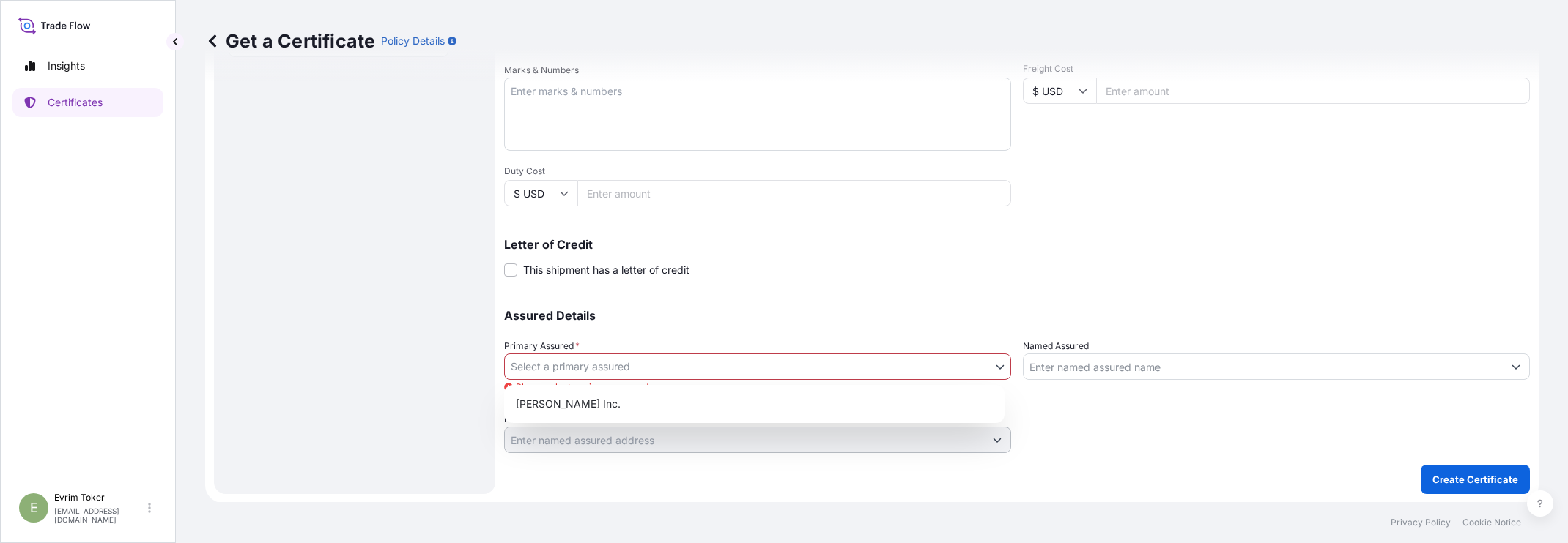
click at [565, 360] on body "Insights Certificates E Evrim Toker [EMAIL_ADDRESS][DOMAIN_NAME] Get a Certific…" at bounding box center [784, 272] width 1568 height 543
click at [549, 400] on div "[PERSON_NAME] Inc." at bounding box center [754, 404] width 489 height 27
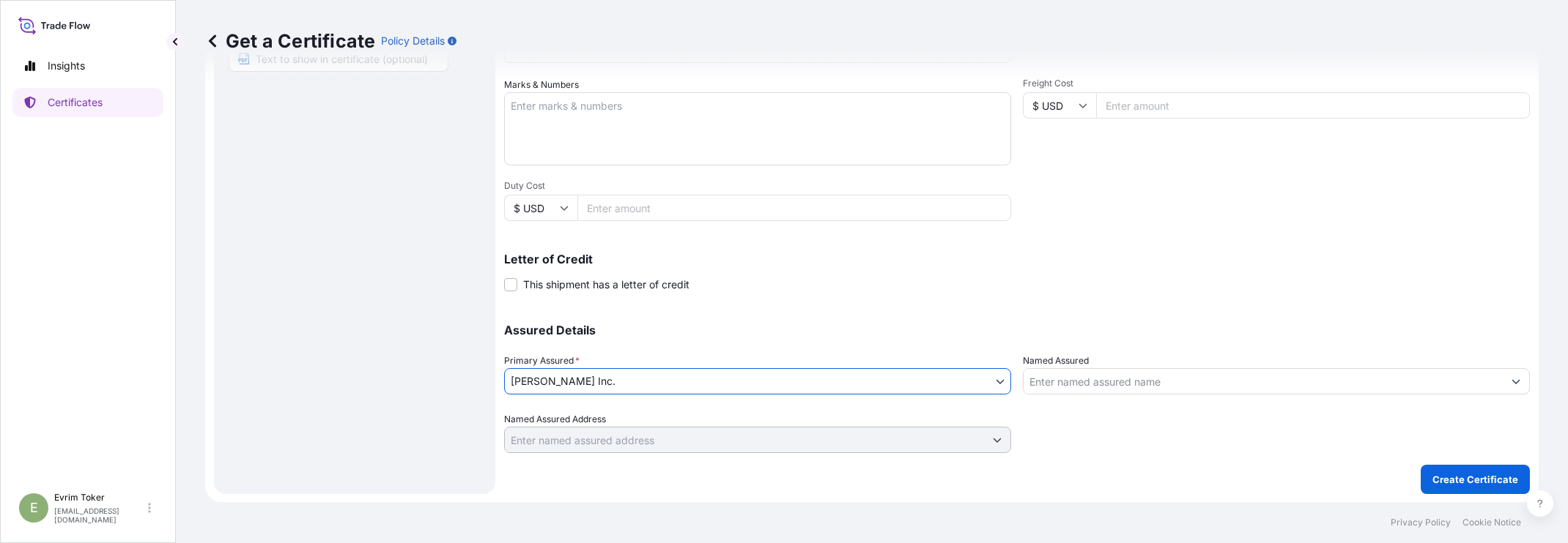
click at [1076, 380] on input "Named Assured" at bounding box center [1263, 382] width 479 height 27
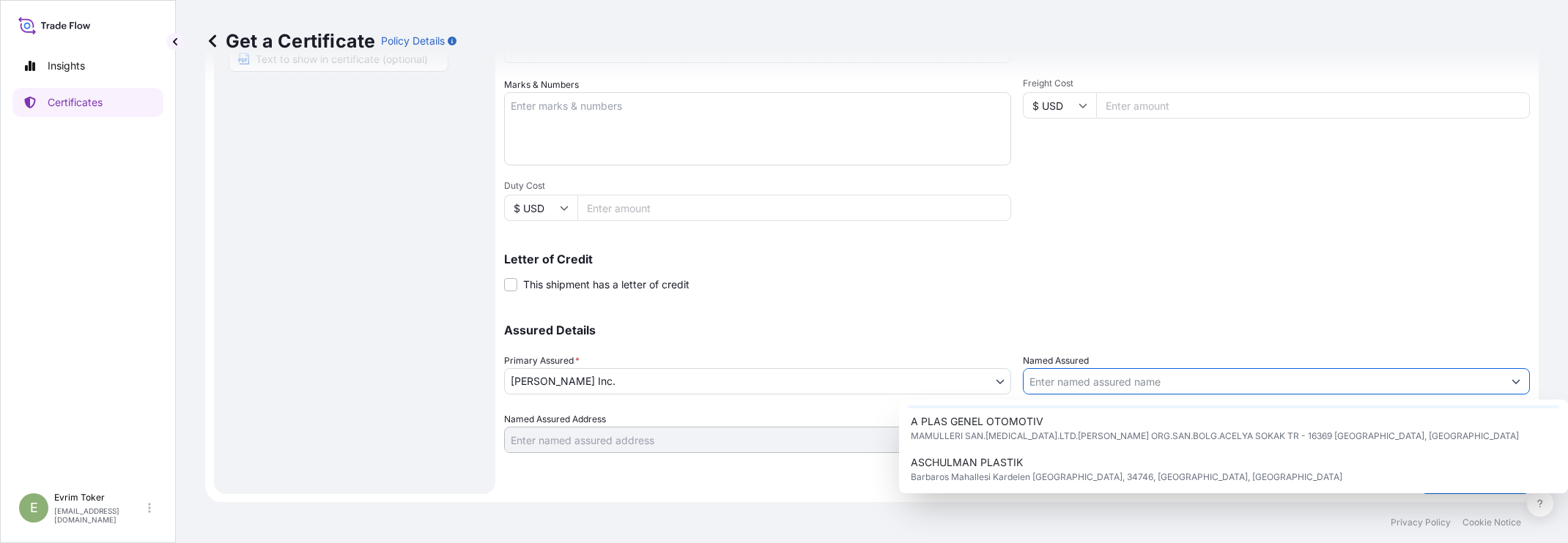
scroll to position [183, 0]
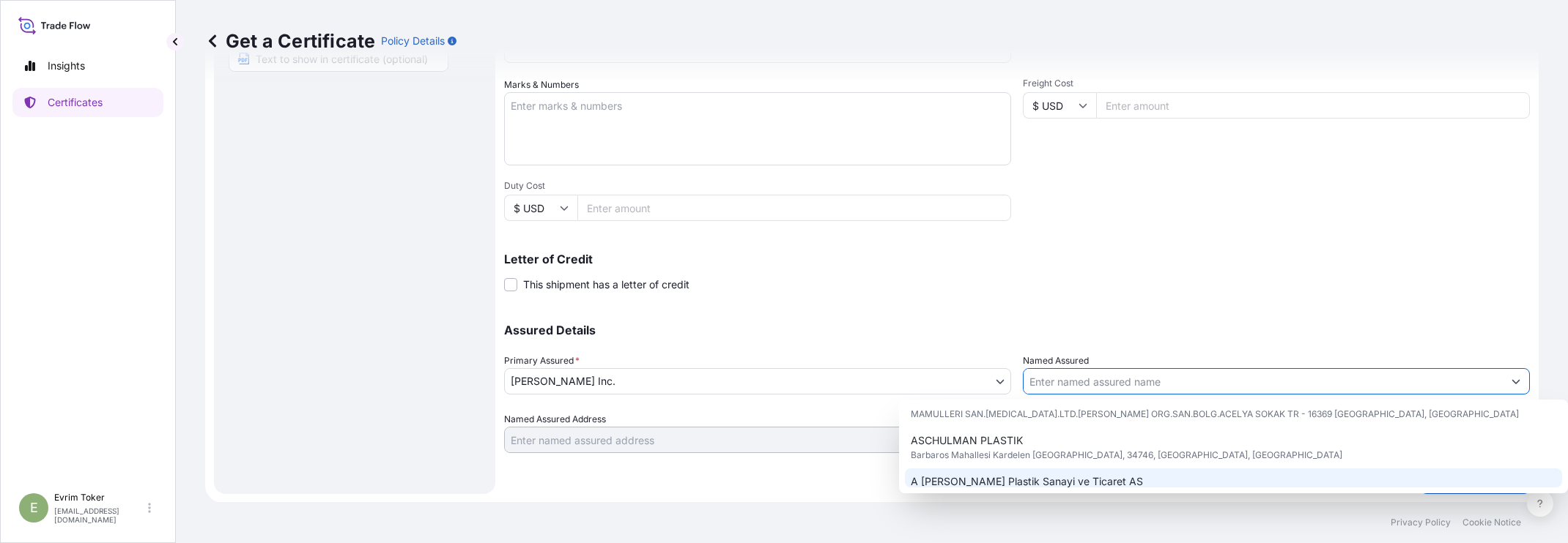
click at [960, 474] on span "A [PERSON_NAME] Plastik Sanayi ve Ticaret AS" at bounding box center [1027, 481] width 233 height 15
type input "A [PERSON_NAME] Plastik Sanayi ve Ticaret AS"
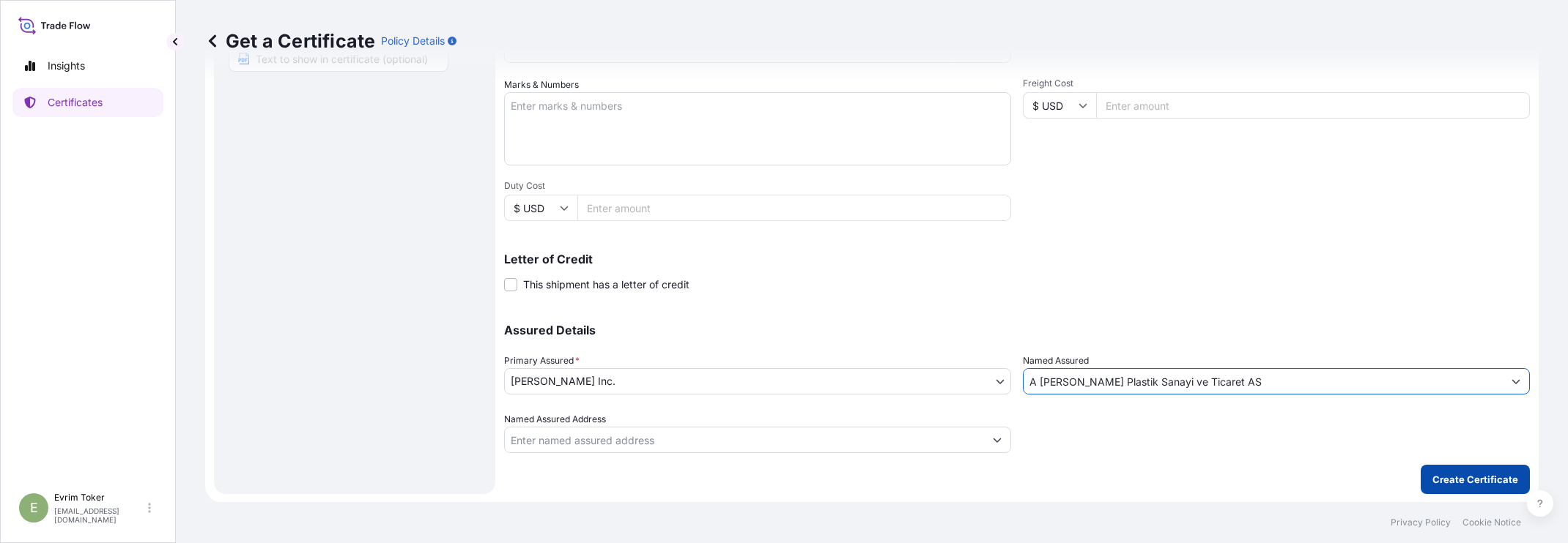
click at [1442, 487] on button "Create Certificate" at bounding box center [1475, 480] width 109 height 30
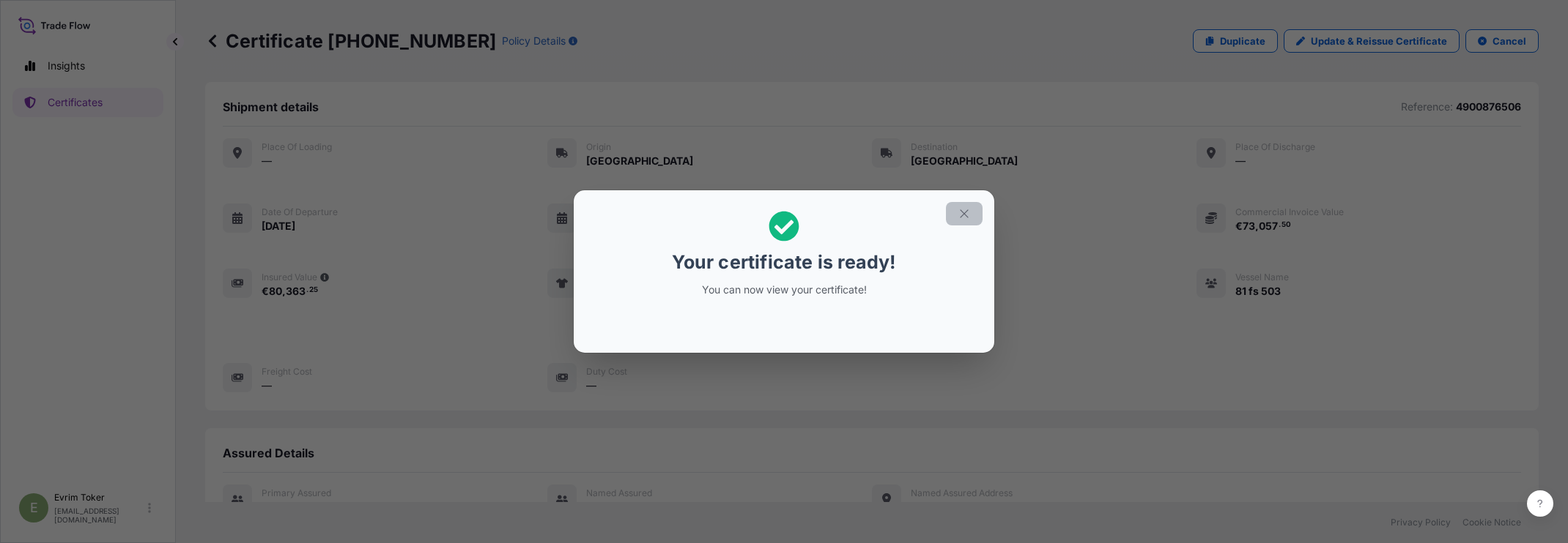
click at [963, 215] on icon "button" at bounding box center [964, 214] width 13 height 13
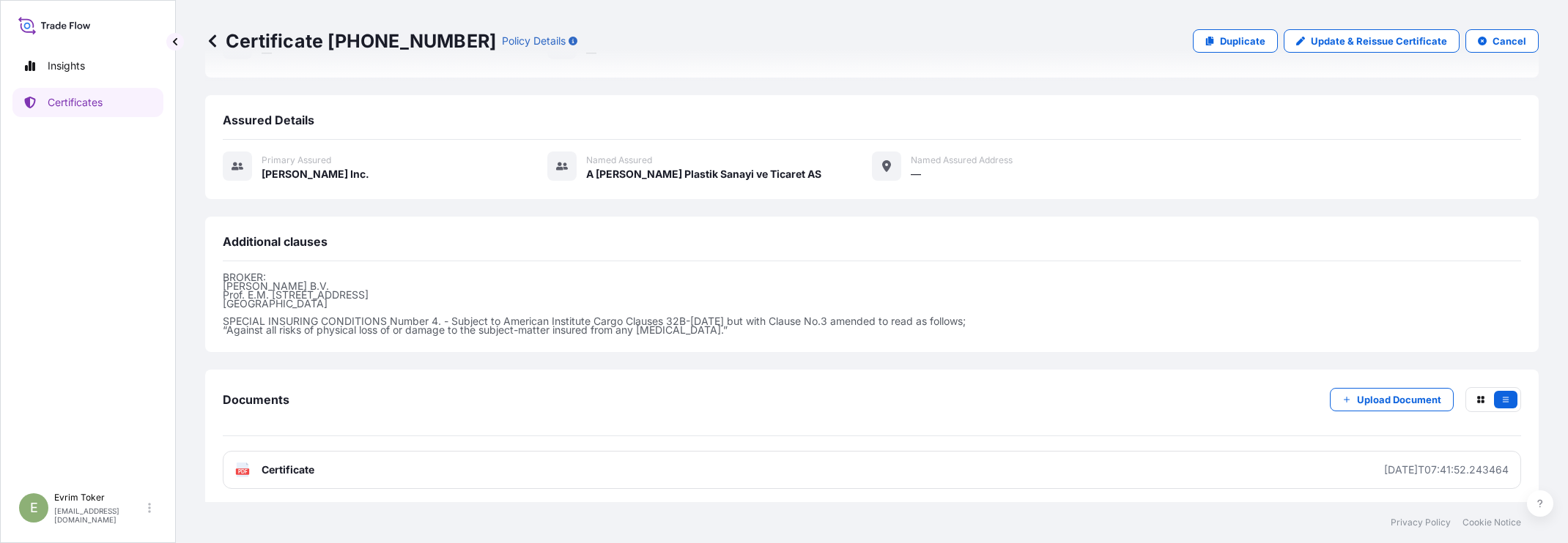
scroll to position [334, 0]
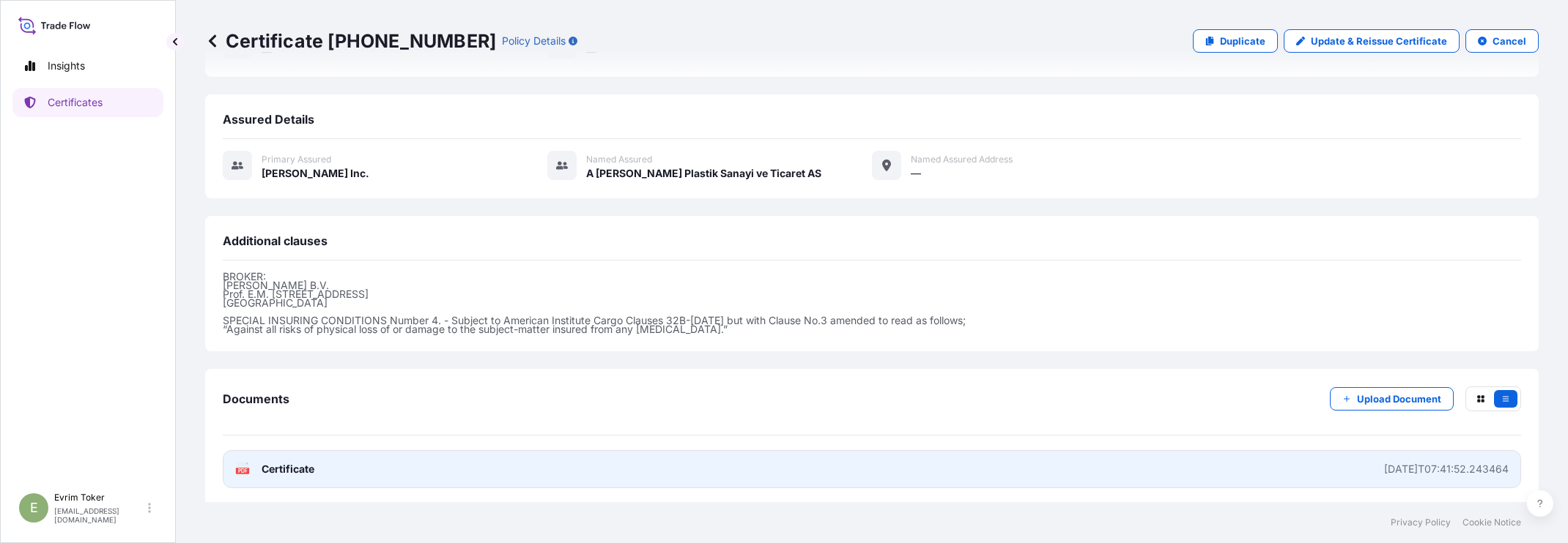
click at [290, 462] on span "Certificate" at bounding box center [288, 469] width 53 height 15
